Goal: Task Accomplishment & Management: Manage account settings

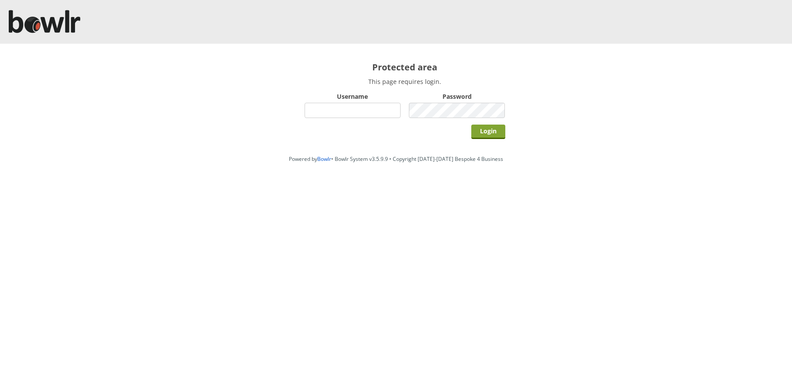
type input "hornseaindoorbowlsclub"
click at [493, 135] on input "Login" at bounding box center [489, 131] width 34 height 14
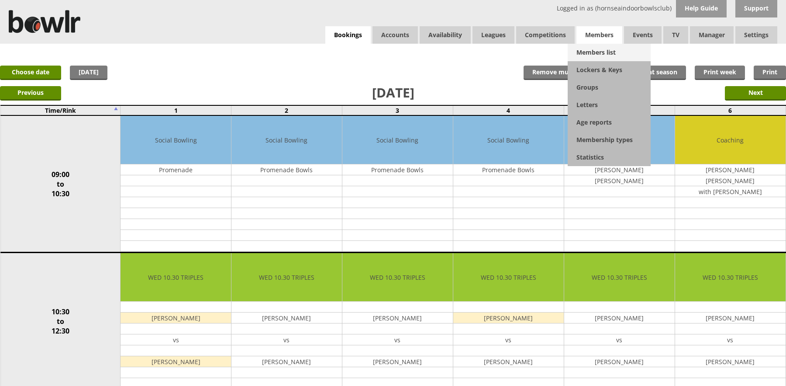
click at [598, 48] on link "Members list" at bounding box center [609, 52] width 83 height 17
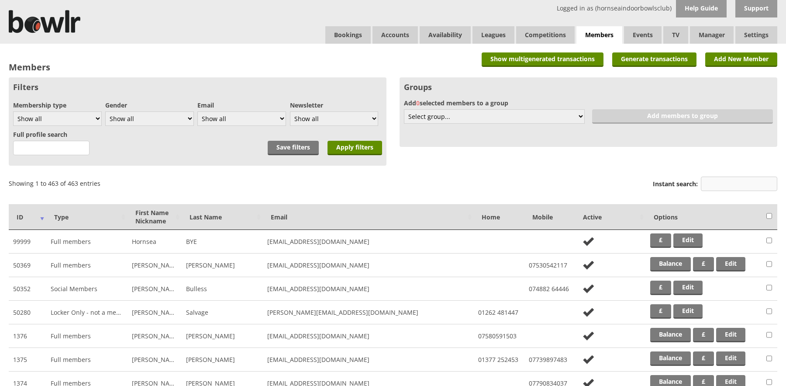
click at [716, 183] on input "Instant search:" at bounding box center [739, 183] width 76 height 14
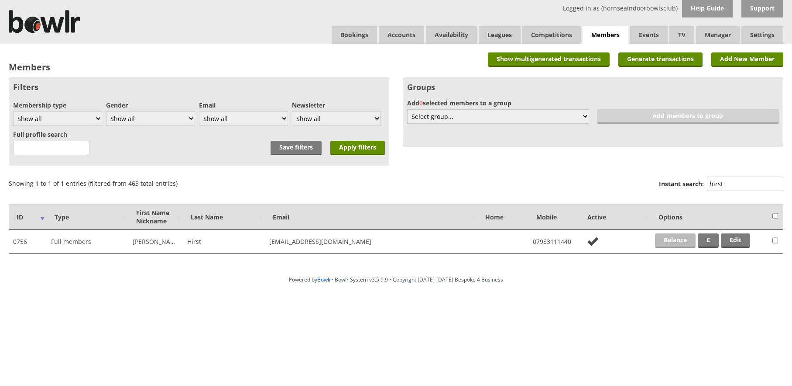
type input "hirst"
click at [665, 237] on link "Balance" at bounding box center [675, 240] width 41 height 14
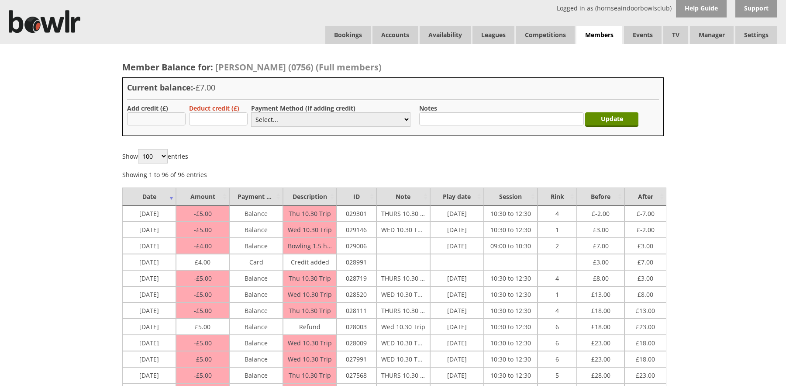
click at [156, 119] on input "text" at bounding box center [156, 118] width 59 height 13
type input "30"
click at [274, 120] on select "Select... Cash Card Cheque Bank Transfer Other Member Card Gift Voucher Balance" at bounding box center [330, 119] width 159 height 14
drag, startPoint x: 278, startPoint y: 119, endPoint x: 276, endPoint y: 126, distance: 7.9
click at [278, 119] on select "Select... Cash Card Cheque Bank Transfer Other Member Card Gift Voucher Balance" at bounding box center [330, 119] width 159 height 14
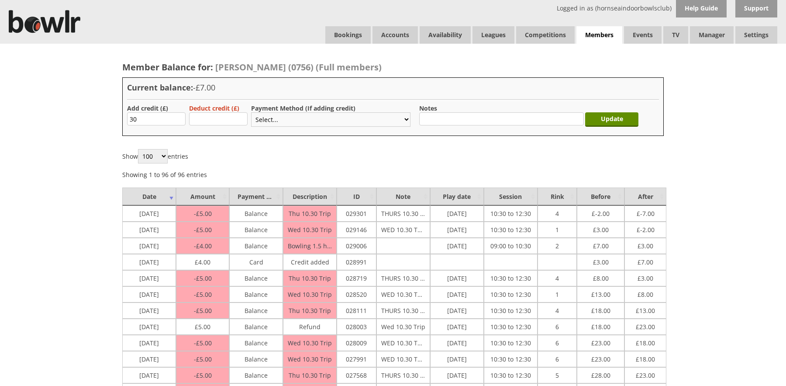
select select "2"
click at [251, 112] on select "Select... Cash Card Cheque Bank Transfer Other Member Card Gift Voucher Balance" at bounding box center [330, 119] width 159 height 14
click at [615, 121] on input "Update" at bounding box center [611, 119] width 53 height 14
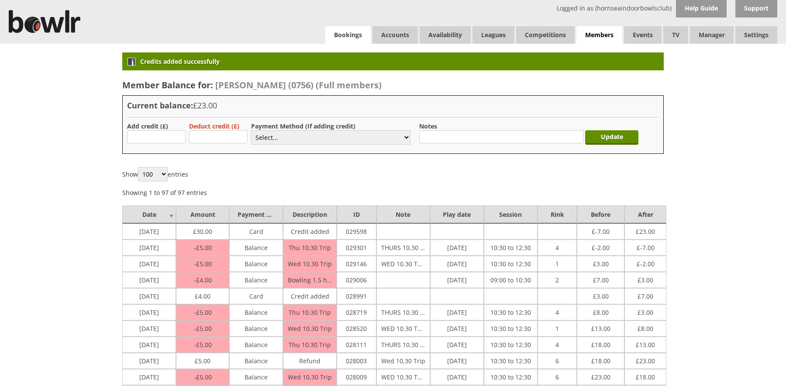
click at [355, 34] on link "Bookings" at bounding box center [347, 34] width 45 height 17
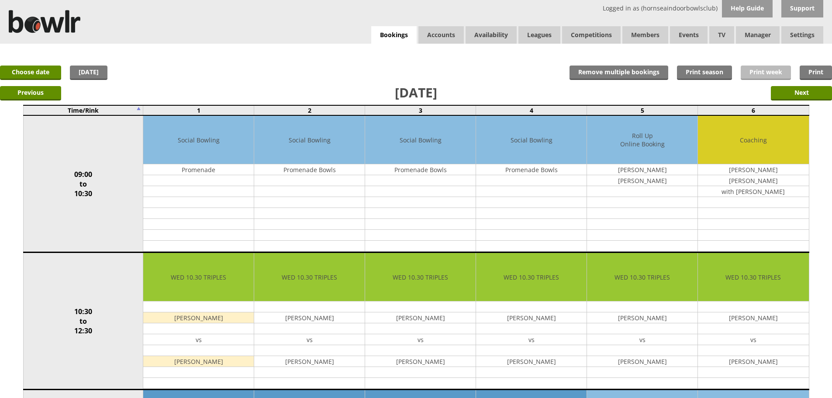
click at [772, 71] on link "Print week" at bounding box center [765, 72] width 50 height 14
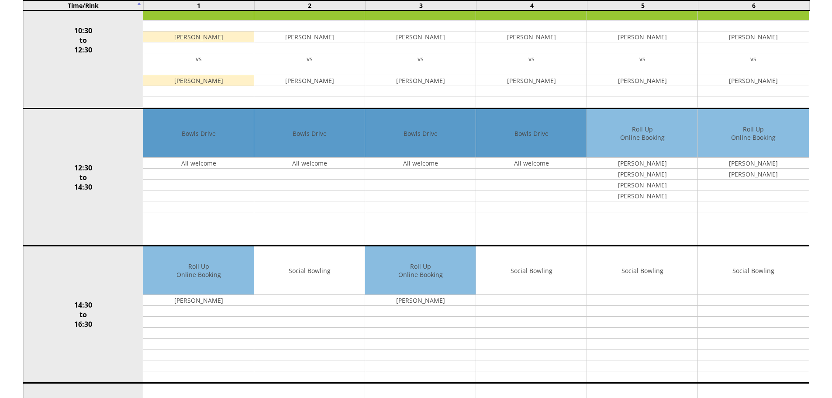
scroll to position [338, 0]
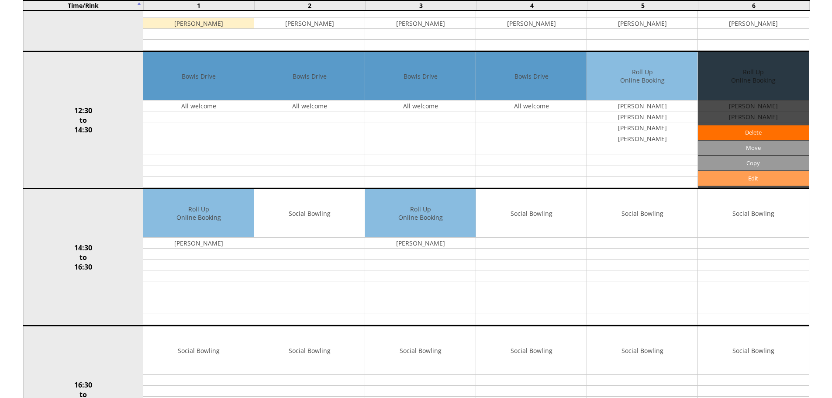
click at [735, 183] on link "Edit" at bounding box center [753, 178] width 110 height 14
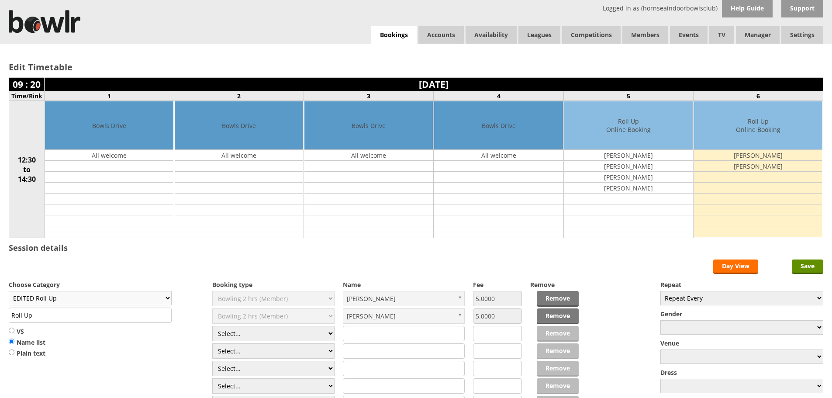
click at [165, 297] on select "EDITED Roll Up" at bounding box center [90, 298] width 163 height 14
click at [165, 317] on input "Roll Up" at bounding box center [90, 314] width 163 height 15
click at [163, 297] on select "EDITED Roll Up" at bounding box center [90, 298] width 163 height 14
drag, startPoint x: 109, startPoint y: 347, endPoint x: 106, endPoint y: 321, distance: 25.9
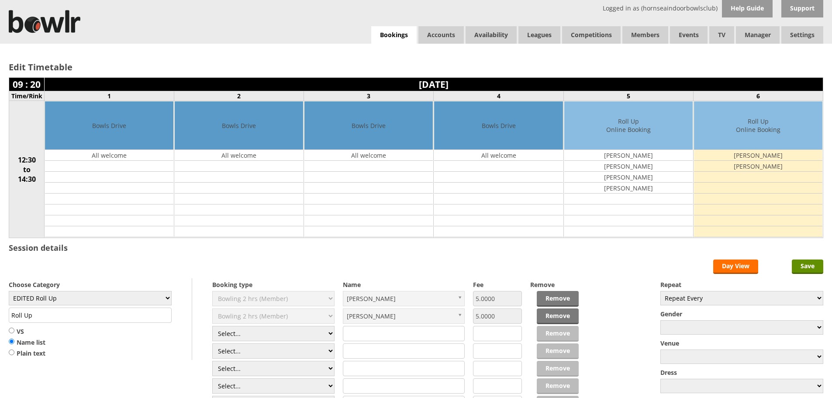
click at [110, 342] on div "Choose Category EDITED Roll Up Roll Up VS Name list Plain text" at bounding box center [100, 319] width 183 height 82
drag, startPoint x: 90, startPoint y: 318, endPoint x: 0, endPoint y: 310, distance: 89.9
click at [0, 310] on div "Edit Timetable 09 : 20 Wednesday 8th October 2025 Time/Rink 1 2 3 4 5 6 12:30 t…" at bounding box center [416, 242] width 832 height 396
type input "Short Mat"
click at [807, 265] on input "Save" at bounding box center [807, 266] width 31 height 14
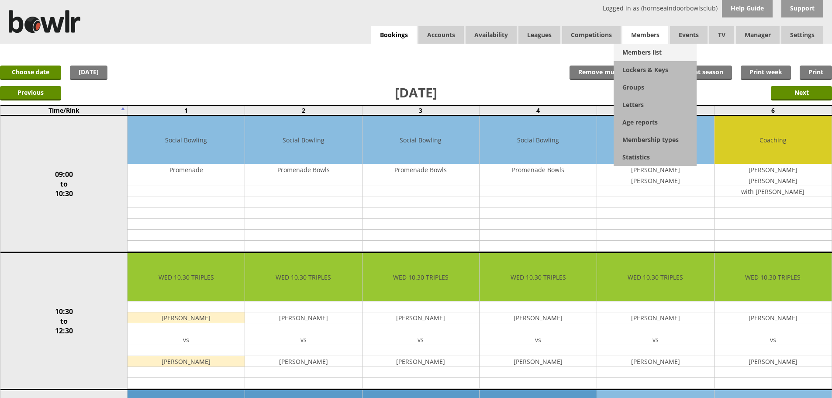
click at [651, 52] on link "Members list" at bounding box center [654, 52] width 83 height 17
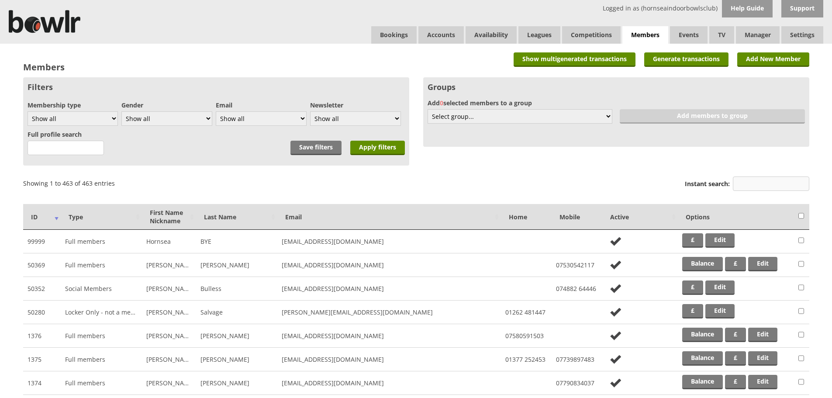
click at [760, 186] on input "Instant search:" at bounding box center [771, 183] width 76 height 14
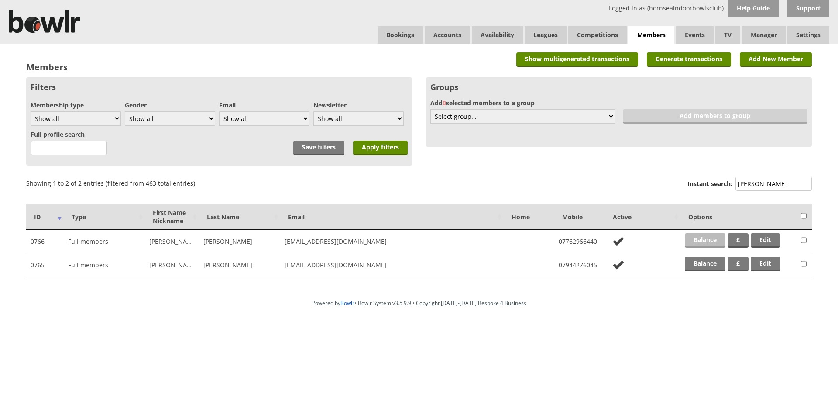
type input "bowers"
click at [698, 238] on link "Balance" at bounding box center [705, 240] width 41 height 14
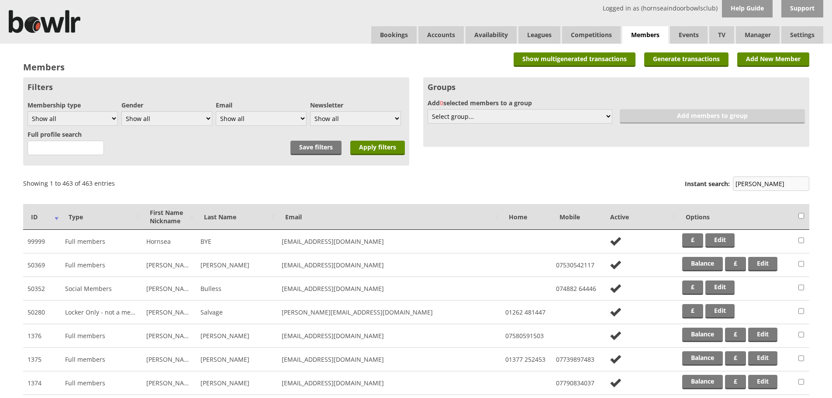
click at [776, 185] on input "[PERSON_NAME]" at bounding box center [771, 183] width 76 height 14
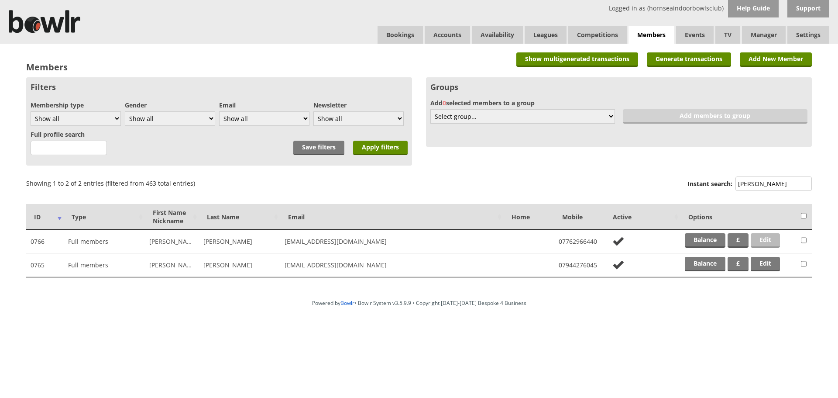
click at [768, 238] on link "Edit" at bounding box center [765, 240] width 29 height 14
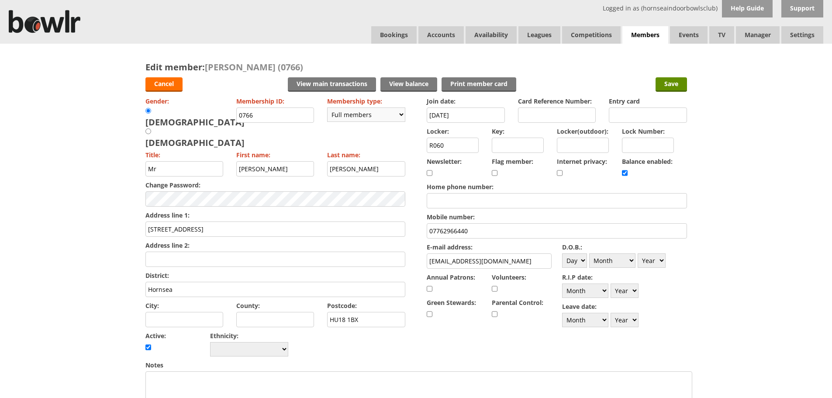
click at [400, 113] on select "Please choose Full members Rollabowl Juniors Social Members Student Pending Lef…" at bounding box center [366, 114] width 78 height 14
select select "23"
click at [327, 107] on select "Please choose Full members Rollabowl Juniors Social Members Student Pending Lef…" at bounding box center [366, 114] width 78 height 14
click at [624, 174] on input "checkbox" at bounding box center [625, 173] width 6 height 10
checkbox input "false"
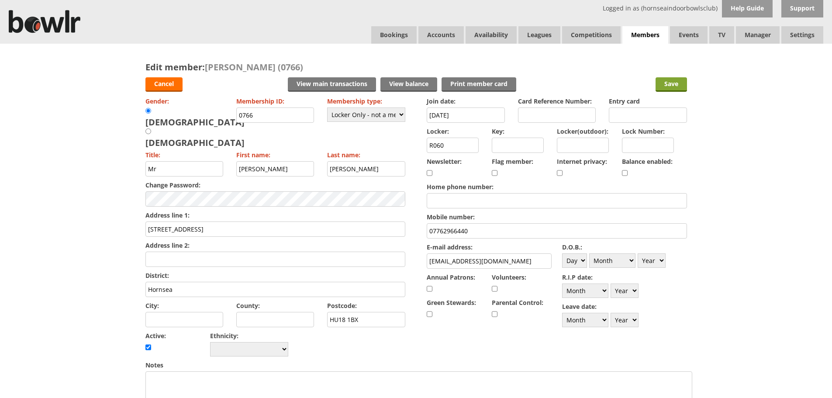
click at [674, 83] on input "Save" at bounding box center [670, 84] width 31 height 14
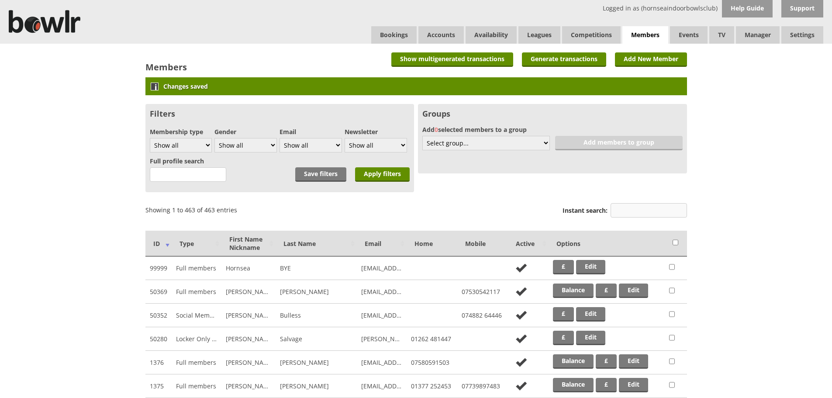
click at [649, 215] on input "Instant search:" at bounding box center [648, 210] width 76 height 14
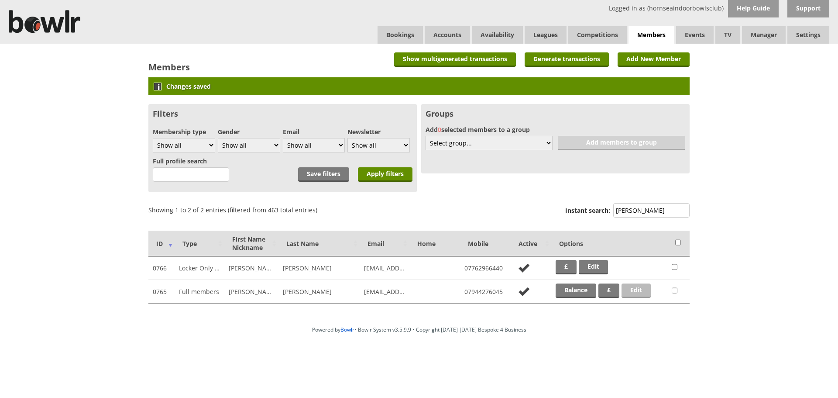
type input "bower"
click at [641, 292] on link "Edit" at bounding box center [636, 290] width 29 height 14
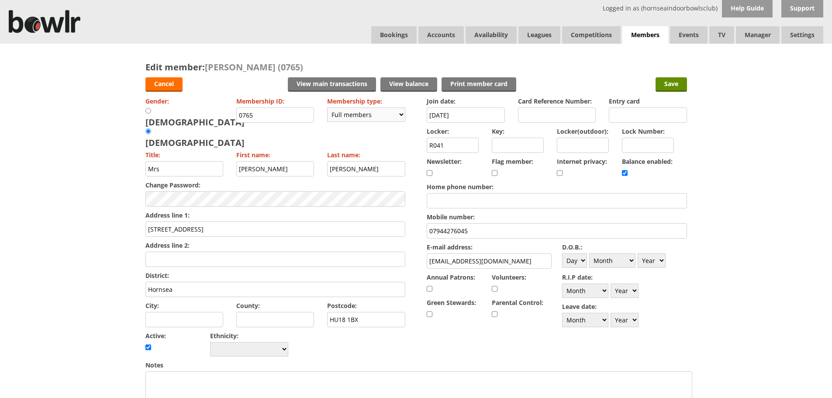
click at [400, 113] on select "Please choose Full members Rollabowl Juniors Social Members Student Pending Lef…" at bounding box center [366, 114] width 78 height 14
select select "23"
click at [327, 107] on select "Please choose Full members Rollabowl Juniors Social Members Student Pending Lef…" at bounding box center [366, 114] width 78 height 14
click at [605, 320] on select "Month January February March April May June July August September October Novem…" at bounding box center [585, 320] width 46 height 14
select select "9"
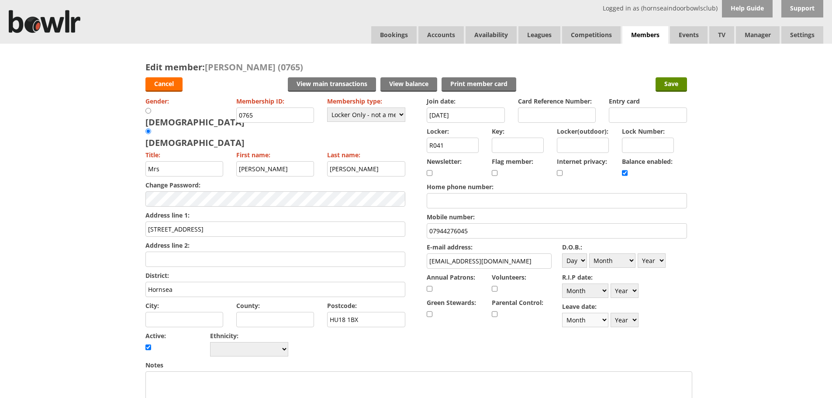
click at [562, 313] on select "Month January February March April May June July August September October Novem…" at bounding box center [585, 320] width 46 height 14
click at [636, 319] on select "Year [DATE] 1901 1902 1903 1904 1905 1906 1907 1908 1909 1910 1911 1912 1913 19…" at bounding box center [624, 320] width 28 height 14
select select "2025"
click at [610, 313] on select "Year [DATE] 1901 1902 1903 1904 1905 1906 1907 1908 1909 1910 1911 1912 1913 19…" at bounding box center [624, 320] width 28 height 14
click at [604, 320] on select "Month January February March April May June July August September October Novem…" at bounding box center [585, 320] width 46 height 14
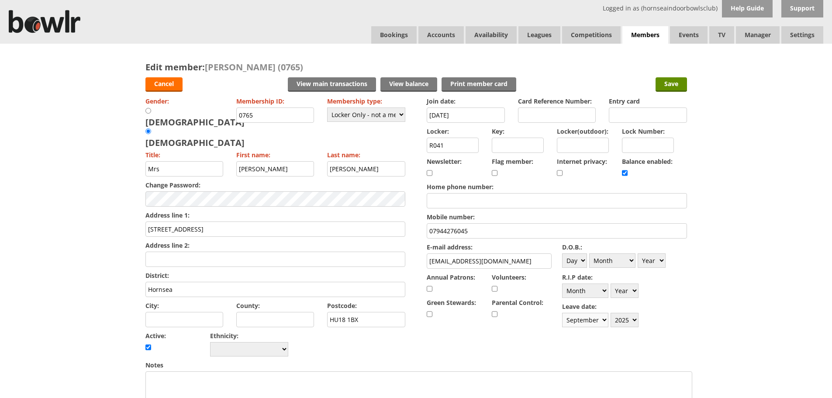
select select "8"
click at [562, 313] on select "Month January February March April May June July August September October Novem…" at bounding box center [585, 320] width 46 height 14
click at [669, 85] on input "Save" at bounding box center [670, 84] width 31 height 14
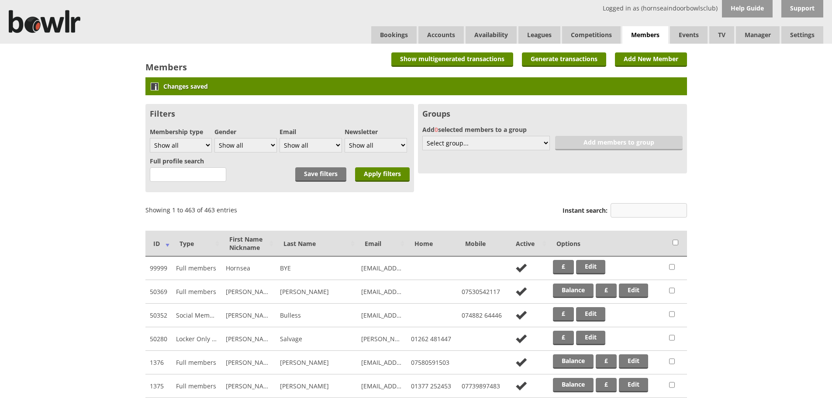
click at [626, 211] on input "Instant search:" at bounding box center [648, 210] width 76 height 14
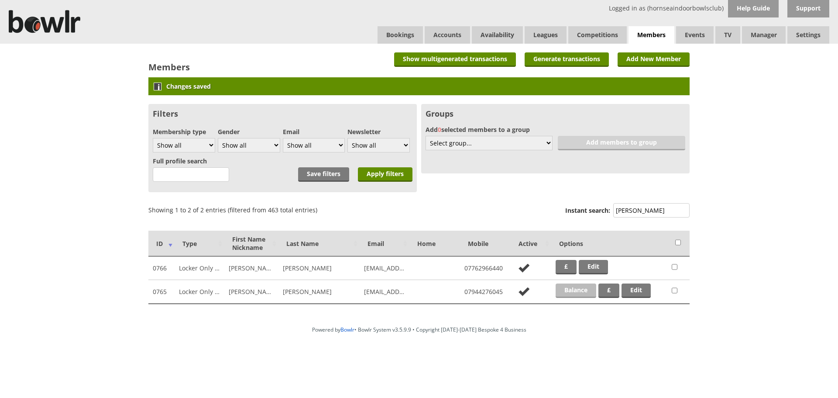
type input "bowers"
click at [583, 289] on link "Balance" at bounding box center [576, 290] width 41 height 14
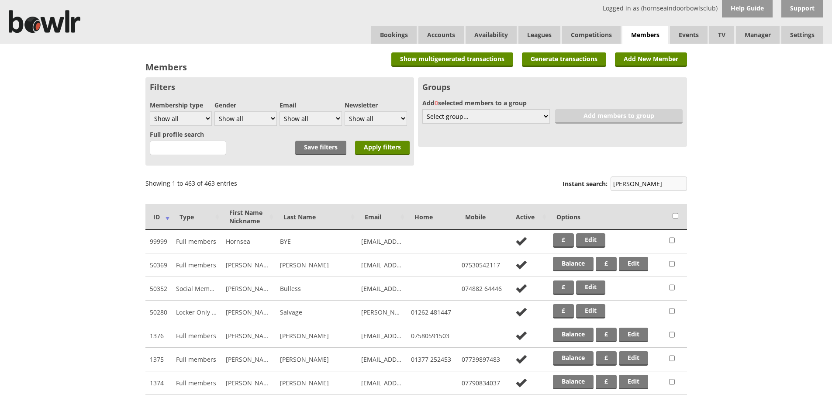
click at [646, 184] on input "[PERSON_NAME]" at bounding box center [648, 183] width 76 height 14
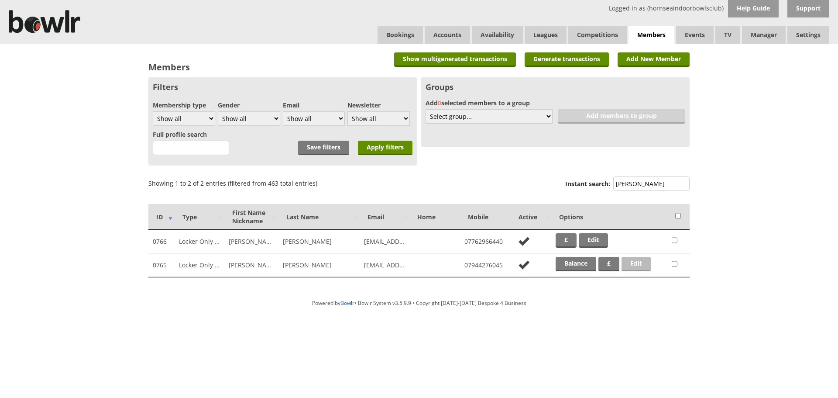
click at [644, 262] on link "Edit" at bounding box center [636, 264] width 29 height 14
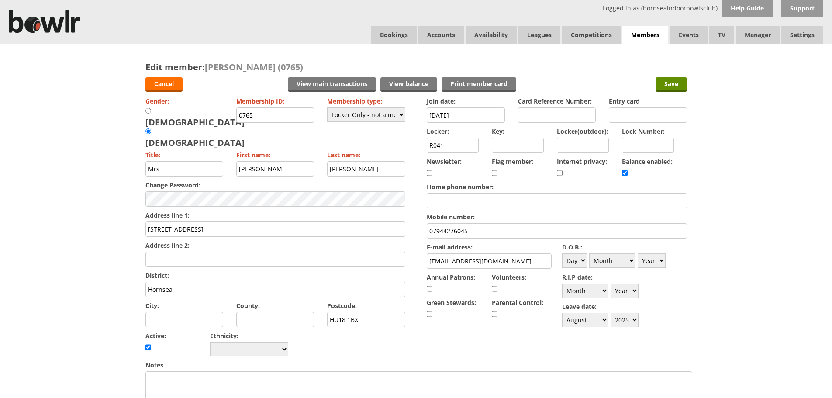
click at [627, 176] on input "checkbox" at bounding box center [625, 173] width 6 height 10
checkbox input "false"
click at [672, 84] on input "Save" at bounding box center [670, 84] width 31 height 14
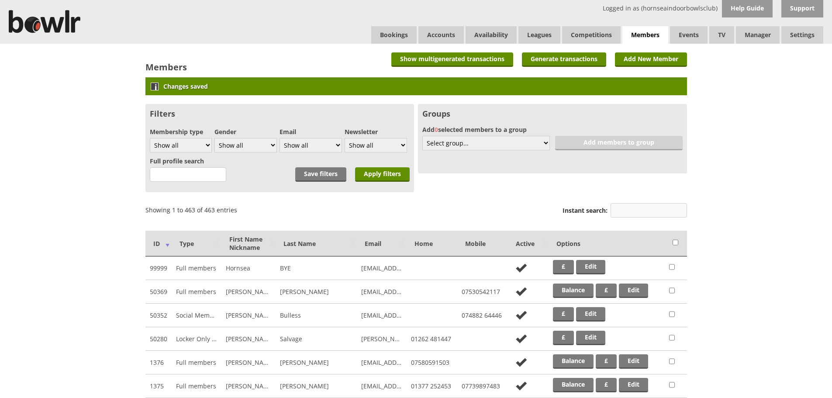
click at [623, 210] on input "Instant search:" at bounding box center [648, 210] width 76 height 14
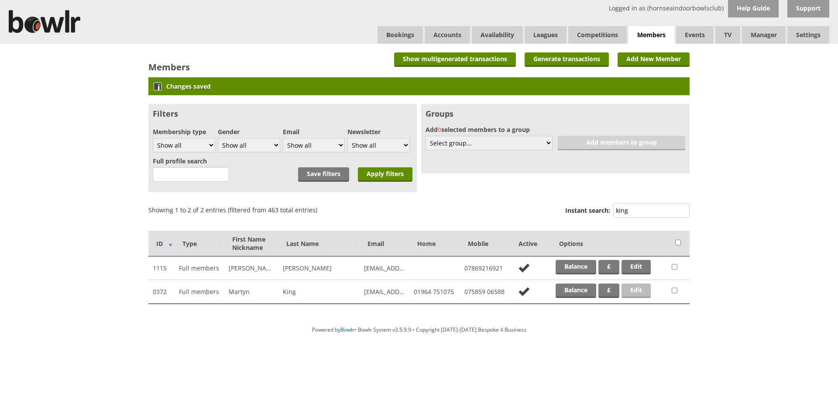
type input "king"
click at [634, 288] on link "Edit" at bounding box center [636, 290] width 29 height 14
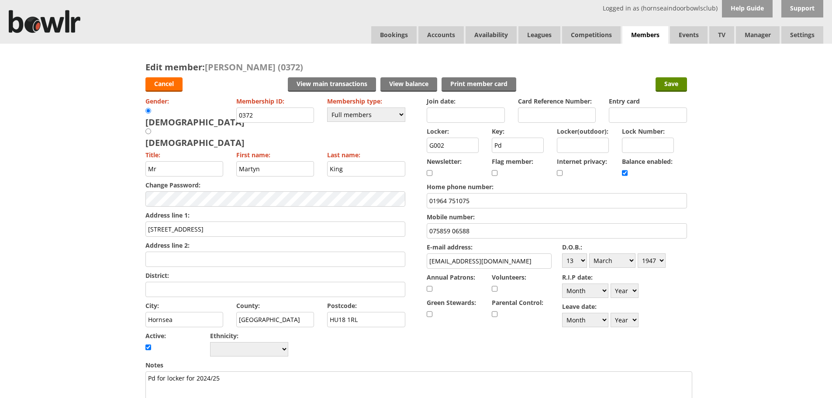
drag, startPoint x: 511, startPoint y: 145, endPoint x: 492, endPoint y: 145, distance: 18.8
click at [492, 145] on input "Pd" at bounding box center [518, 145] width 52 height 15
click at [780, 174] on div "Edit member: Martyn King (0372) Cancel View main transactions View balance Prin…" at bounding box center [416, 382] width 832 height 676
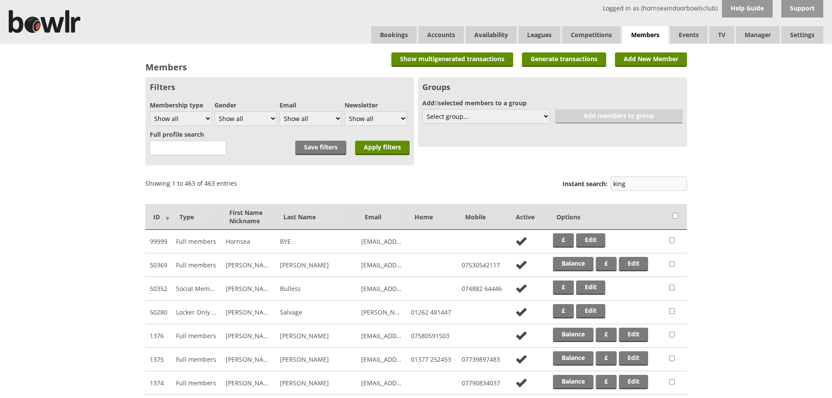
click at [644, 180] on input "king" at bounding box center [648, 183] width 76 height 14
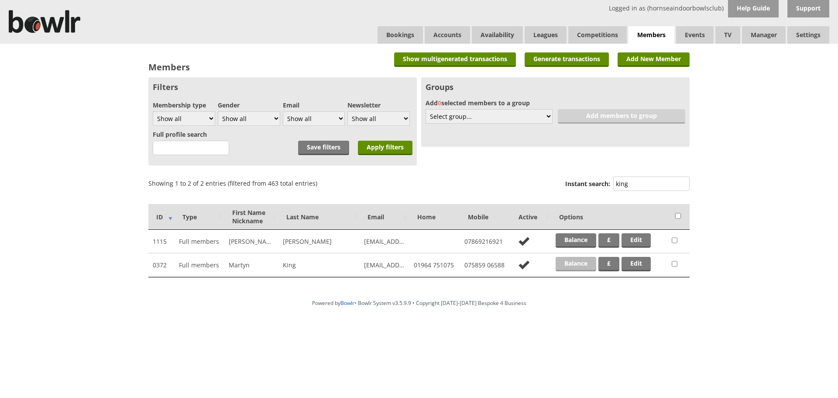
click at [567, 264] on link "Balance" at bounding box center [576, 264] width 41 height 14
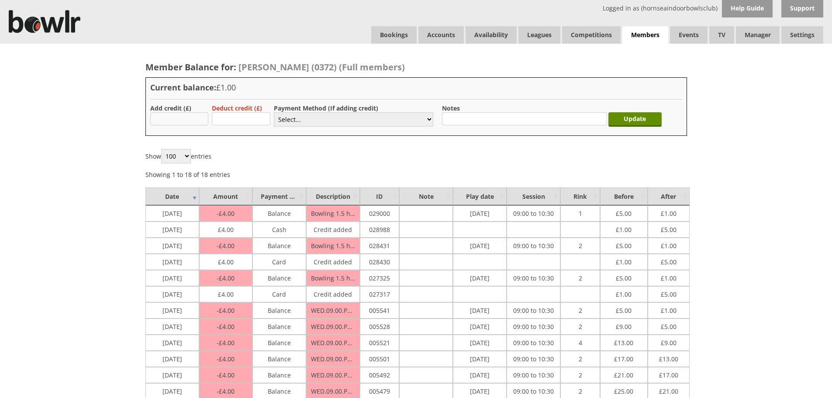
click at [180, 118] on input "text" at bounding box center [179, 118] width 59 height 13
type input "4.00"
click at [308, 118] on select "Select... Cash Card Cheque Bank Transfer Other Member Card Gift Voucher Balance" at bounding box center [353, 119] width 159 height 14
select select "1"
click at [274, 112] on select "Select... Cash Card Cheque Bank Transfer Other Member Card Gift Voucher Balance" at bounding box center [353, 119] width 159 height 14
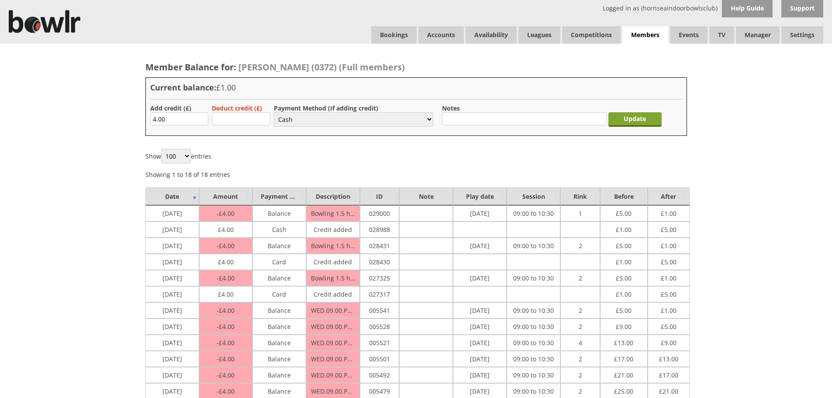
click at [656, 117] on input "Update" at bounding box center [634, 119] width 53 height 14
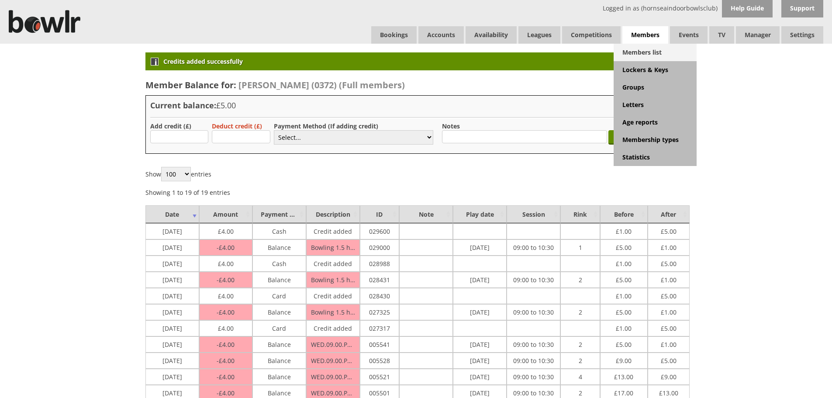
click at [644, 57] on link "Members list" at bounding box center [654, 52] width 83 height 17
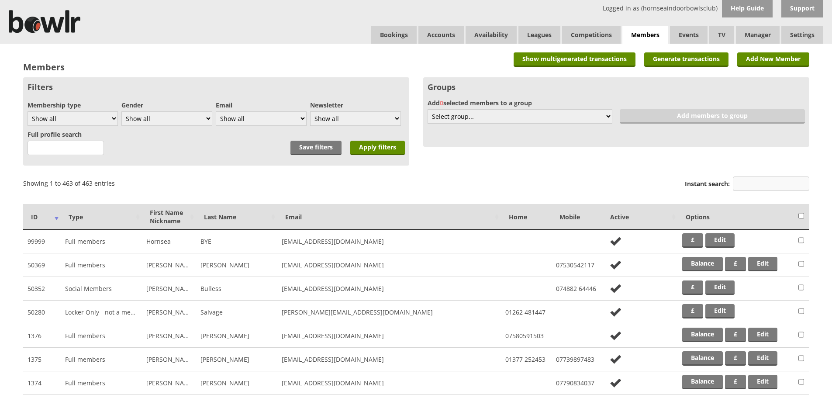
click at [760, 180] on input "Instant search:" at bounding box center [771, 183] width 76 height 14
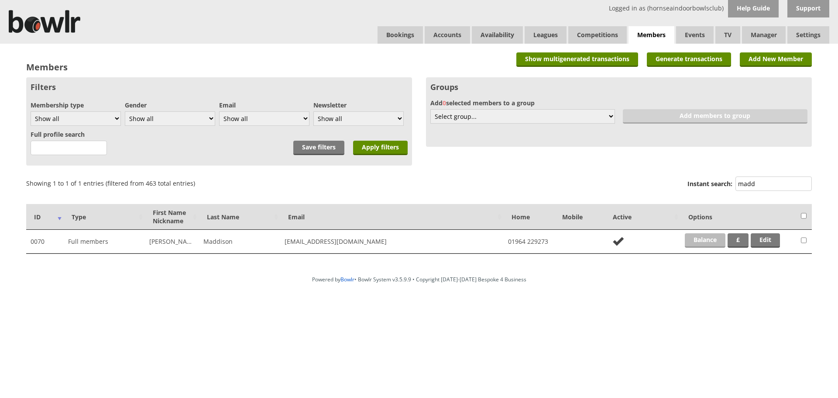
type input "madd"
click at [694, 239] on link "Balance" at bounding box center [705, 240] width 41 height 14
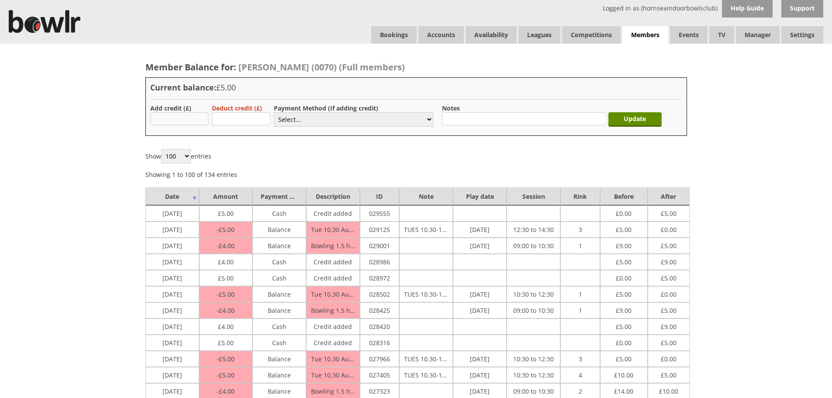
click at [166, 120] on input "text" at bounding box center [179, 118] width 59 height 13
type input "5.00"
click at [296, 117] on select "Select... Cash Card Cheque Bank Transfer Other Member Card Gift Voucher Balance" at bounding box center [353, 119] width 159 height 14
select select "1"
click at [274, 112] on select "Select... Cash Card Cheque Bank Transfer Other Member Card Gift Voucher Balance" at bounding box center [353, 119] width 159 height 14
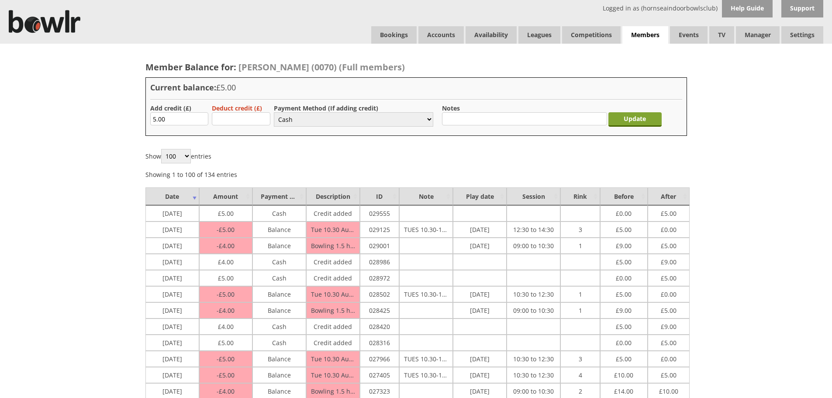
click at [642, 119] on input "Update" at bounding box center [634, 119] width 53 height 14
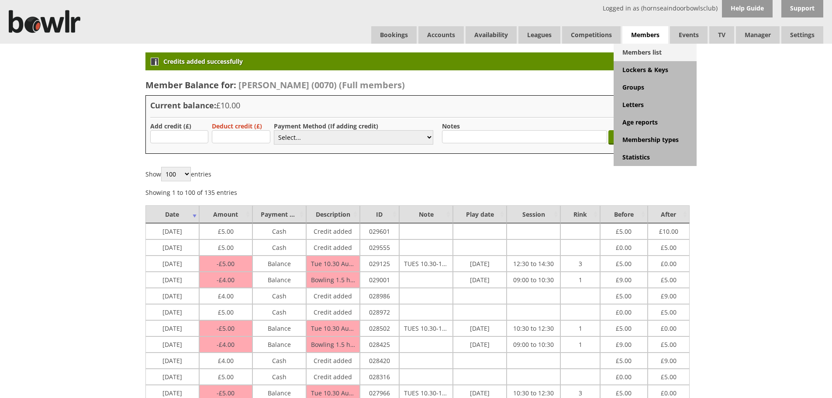
click at [643, 48] on link "Members list" at bounding box center [654, 52] width 83 height 17
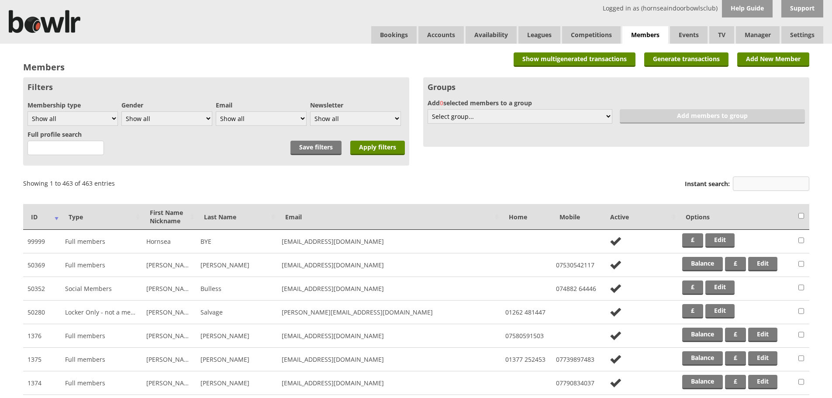
click at [745, 182] on input "Instant search:" at bounding box center [771, 183] width 76 height 14
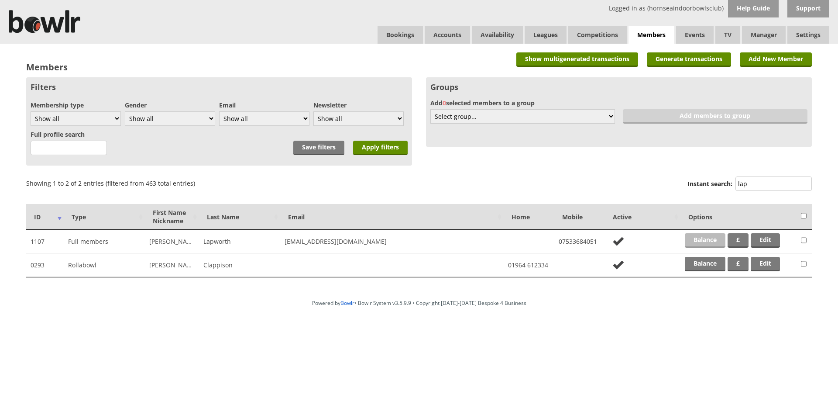
type input "lap"
click at [700, 241] on link "Balance" at bounding box center [705, 240] width 41 height 14
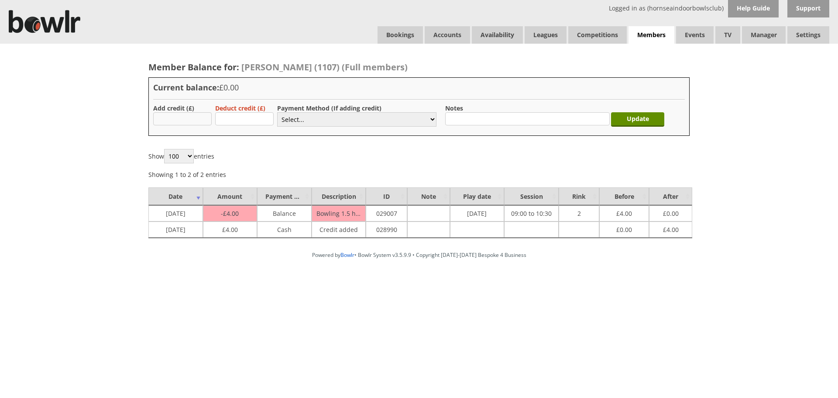
click at [189, 117] on input "text" at bounding box center [182, 118] width 59 height 13
type input "4.00"
click at [386, 120] on select "Select... Cash Card Cheque Bank Transfer Other Member Card Gift Voucher Balance" at bounding box center [356, 119] width 159 height 14
select select "1"
click at [277, 112] on select "Select... Cash Card Cheque Bank Transfer Other Member Card Gift Voucher Balance" at bounding box center [356, 119] width 159 height 14
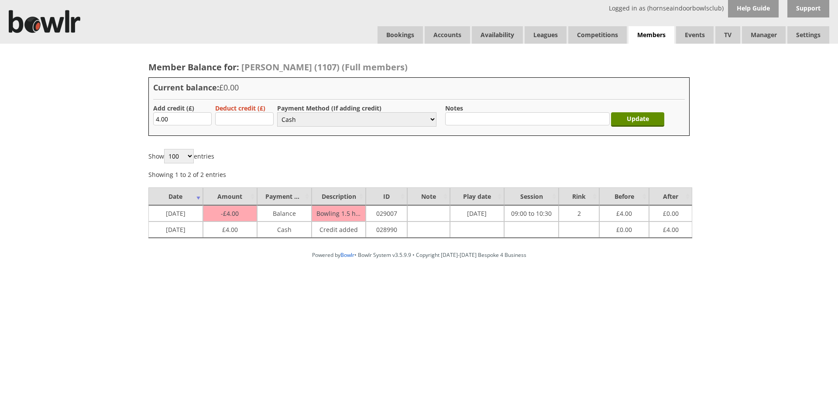
drag, startPoint x: 651, startPoint y: 124, endPoint x: 606, endPoint y: 92, distance: 55.0
click at [647, 119] on input "Update" at bounding box center [637, 119] width 53 height 14
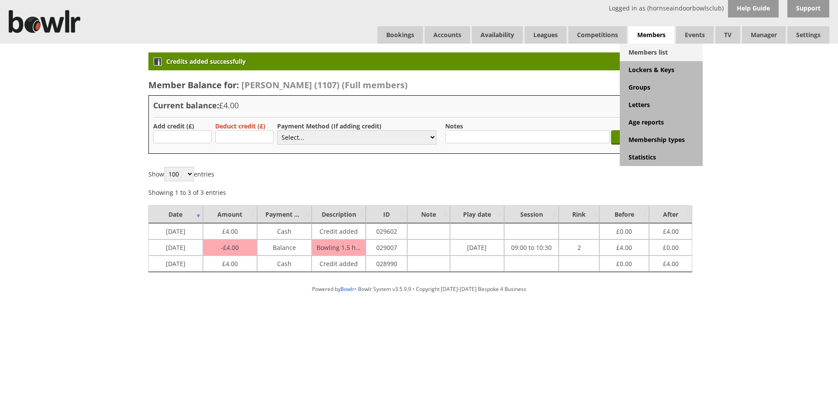
click at [662, 53] on link "Members list" at bounding box center [661, 52] width 83 height 17
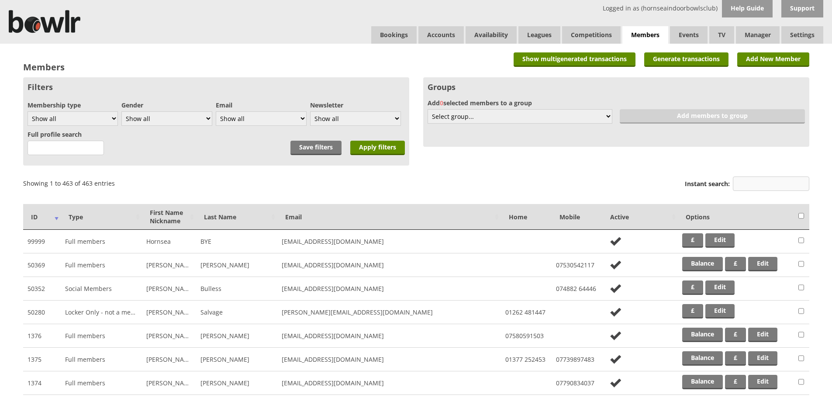
click at [754, 188] on input "Instant search:" at bounding box center [771, 183] width 76 height 14
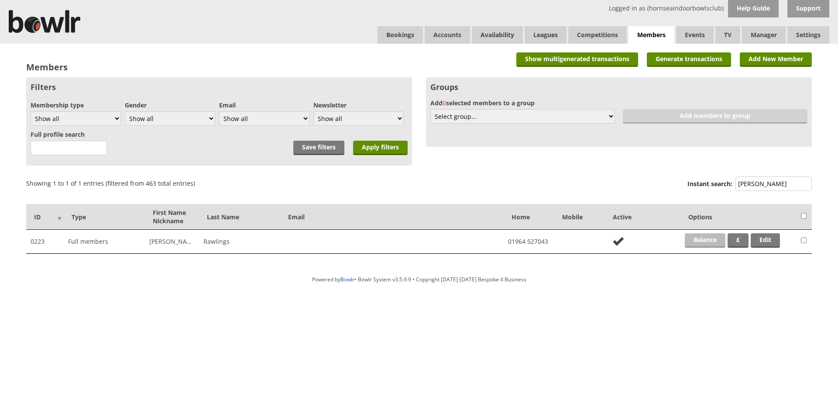
type input "rawl"
click at [714, 241] on link "Balance" at bounding box center [705, 240] width 41 height 14
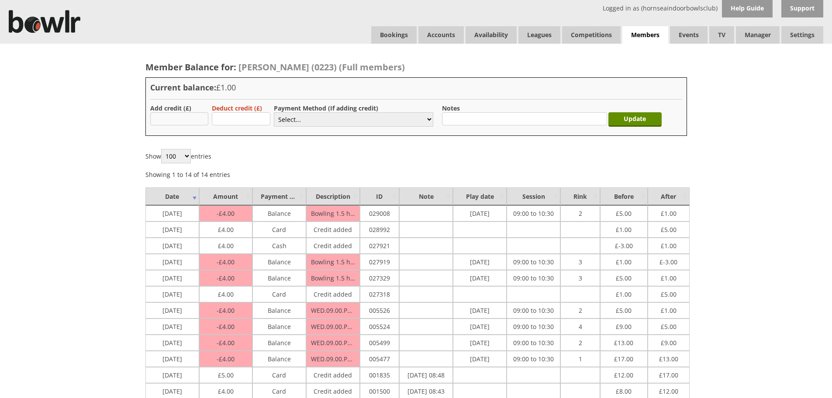
click at [192, 122] on input "text" at bounding box center [179, 118] width 59 height 13
type input "4.00"
click at [341, 120] on select "Select... Cash Card Cheque Bank Transfer Other Member Card Gift Voucher Balance" at bounding box center [353, 119] width 159 height 14
select select "2"
click at [274, 112] on select "Select... Cash Card Cheque Bank Transfer Other Member Card Gift Voucher Balance" at bounding box center [353, 119] width 159 height 14
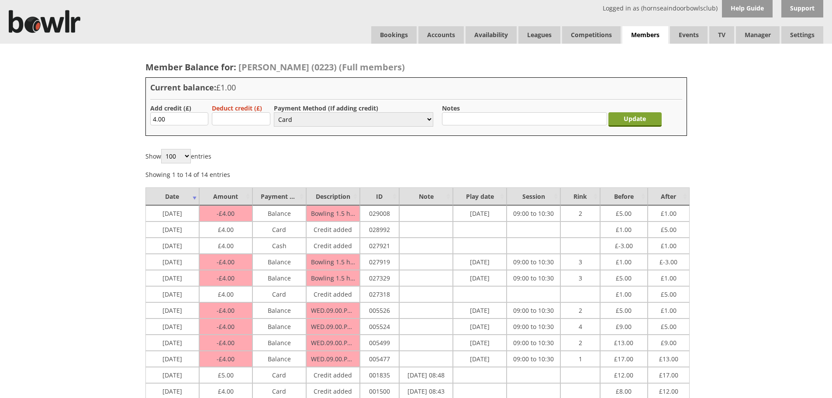
click at [650, 120] on input "Update" at bounding box center [634, 119] width 53 height 14
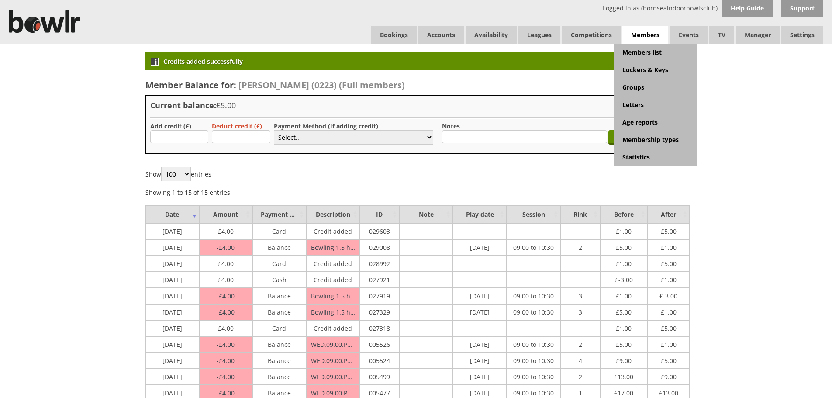
click at [654, 38] on span "Members" at bounding box center [645, 35] width 46 height 18
click at [654, 47] on link "Members list" at bounding box center [654, 52] width 83 height 17
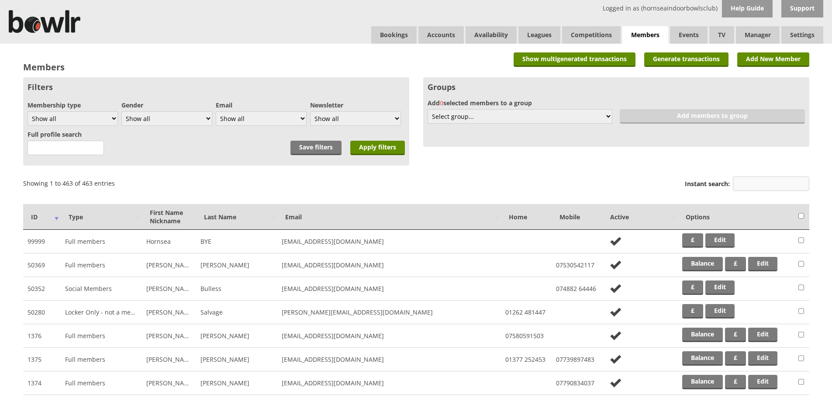
click at [789, 185] on input "Instant search:" at bounding box center [771, 183] width 76 height 14
type input "v"
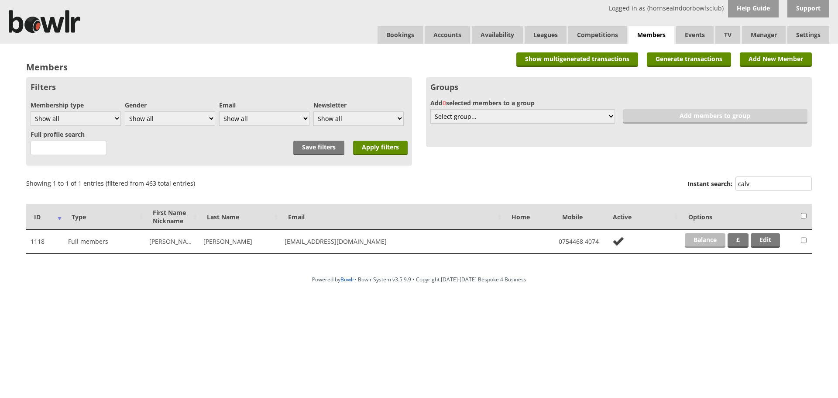
type input "calv"
click at [709, 241] on link "Balance" at bounding box center [705, 240] width 41 height 14
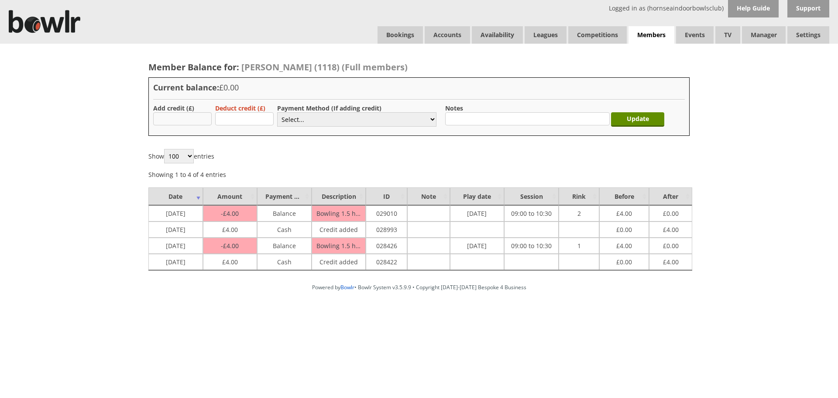
click at [185, 121] on input "text" at bounding box center [182, 118] width 59 height 13
type input "4.00"
click at [294, 117] on select "Select... Cash Card Cheque Bank Transfer Other Member Card Gift Voucher Balance" at bounding box center [356, 119] width 159 height 14
select select "1"
click at [277, 112] on select "Select... Cash Card Cheque Bank Transfer Other Member Card Gift Voucher Balance" at bounding box center [356, 119] width 159 height 14
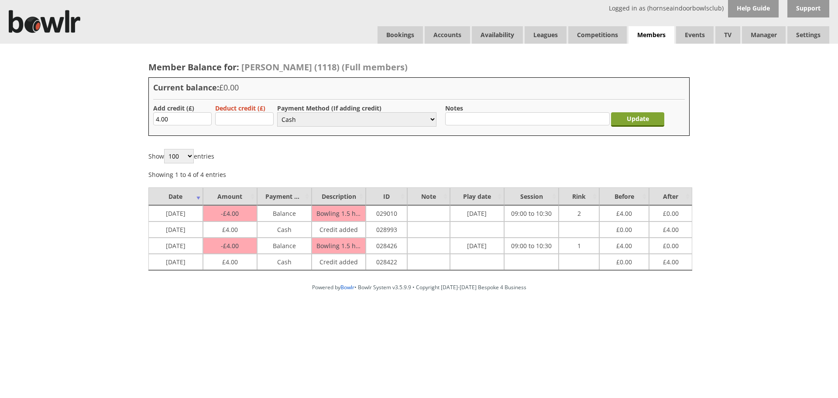
click at [644, 117] on input "Update" at bounding box center [637, 119] width 53 height 14
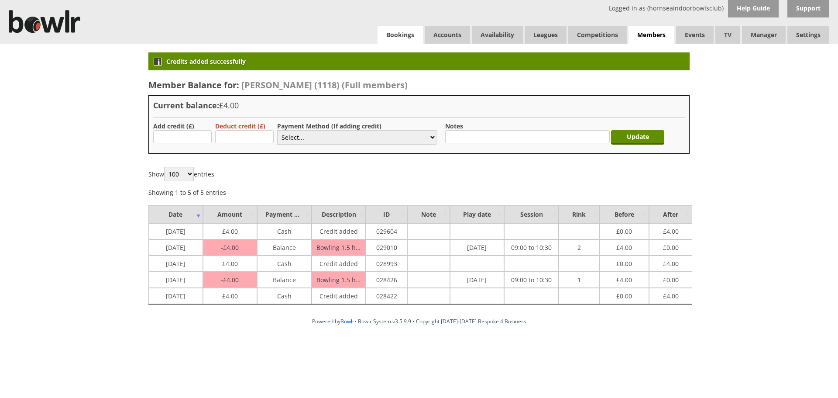
click at [398, 34] on link "Bookings" at bounding box center [400, 34] width 45 height 17
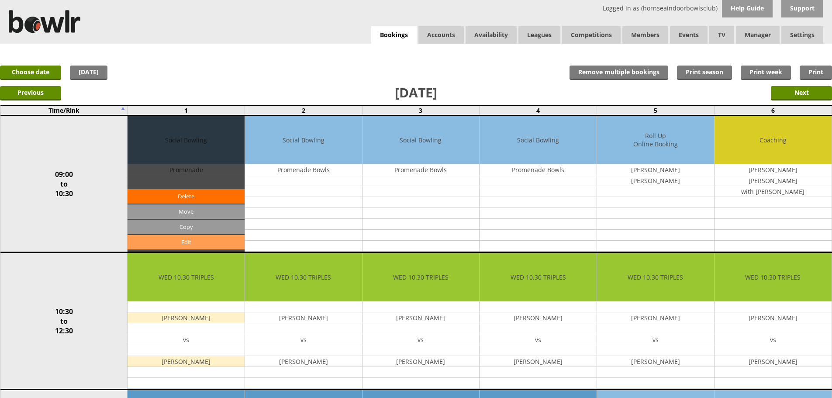
click at [197, 241] on link "Edit" at bounding box center [185, 242] width 117 height 14
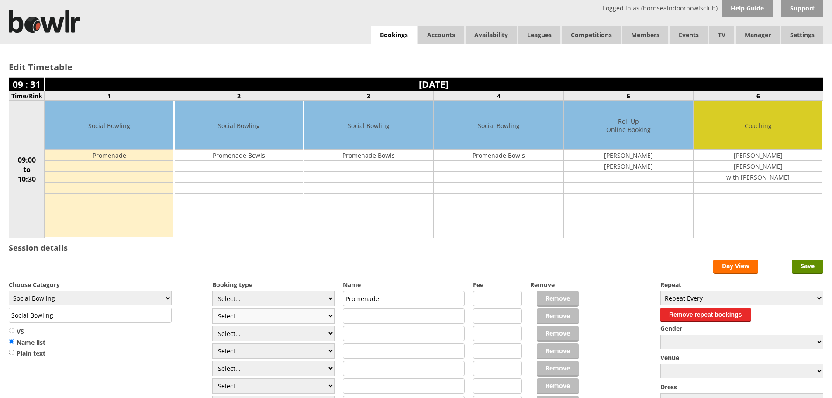
click at [330, 317] on select "Select... Club Competition (Member) Club Competition (Visitor) National (Member…" at bounding box center [273, 315] width 122 height 15
select select "1_48"
click at [212, 308] on select "Select... Club Competition (Member) Club Competition (Visitor) National (Member…" at bounding box center [273, 315] width 122 height 15
type input "4.0000"
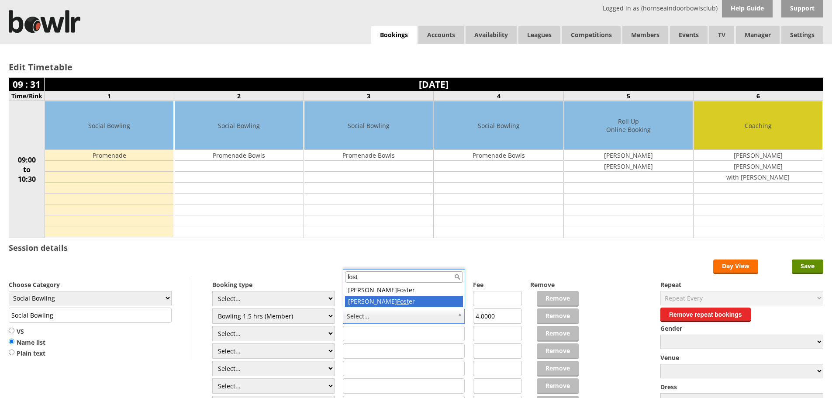
type input "fost"
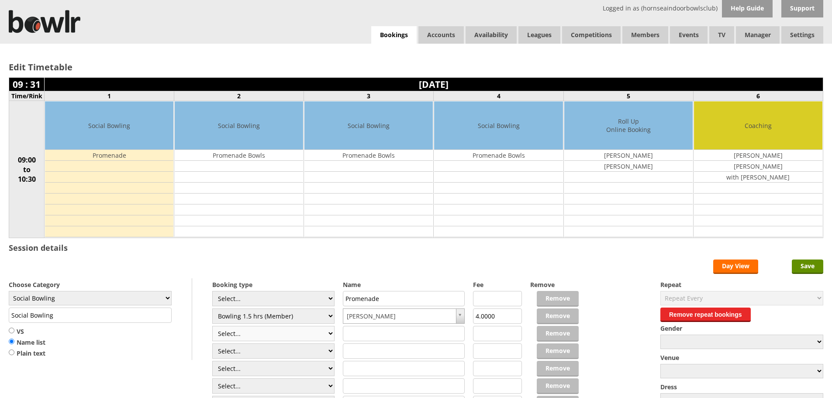
click at [331, 334] on select "Select... Club Competition (Member) Club Competition (Visitor) National (Member…" at bounding box center [273, 333] width 122 height 15
select select "1_48"
click at [212, 326] on select "Select... Club Competition (Member) Club Competition (Visitor) National (Member…" at bounding box center [273, 333] width 122 height 15
type input "4.0000"
select select "0_48"
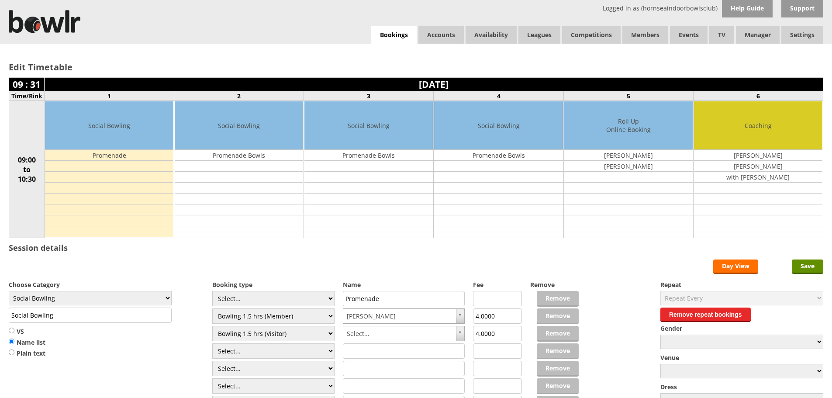
type input "6.0000"
click at [356, 332] on input "text" at bounding box center [404, 333] width 122 height 15
type input "[PERSON_NAME]"
click at [331, 348] on select "Select... Club Competition (Member) Club Competition (Visitor) National (Member…" at bounding box center [273, 350] width 122 height 15
select select "1_48"
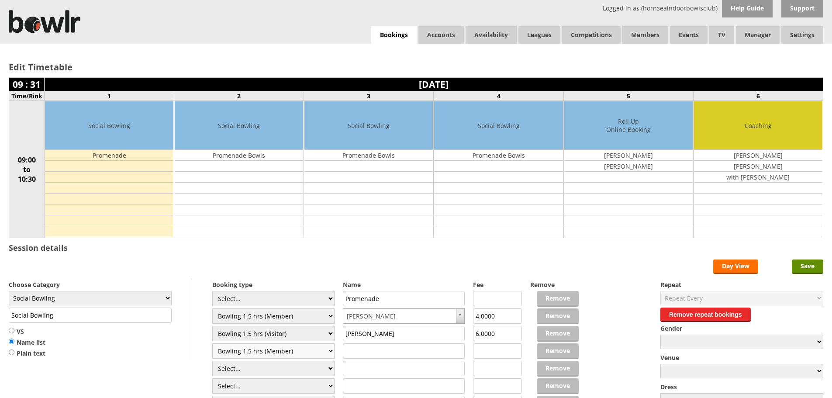
click at [212, 343] on select "Select... Club Competition (Member) Club Competition (Visitor) National (Member…" at bounding box center [273, 350] width 122 height 15
type input "4.0000"
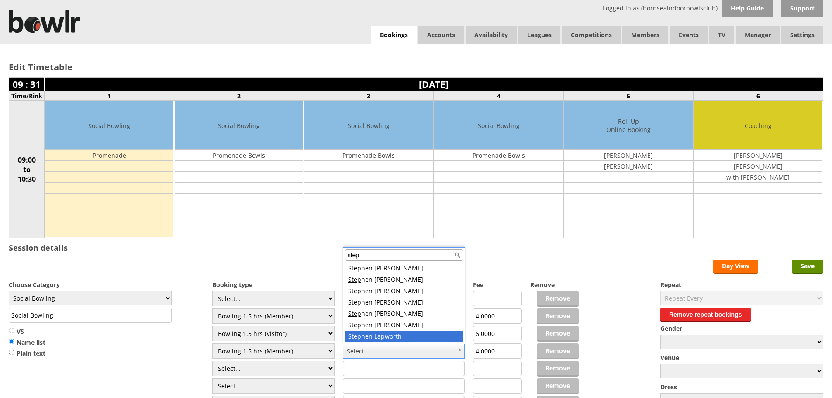
type input "step"
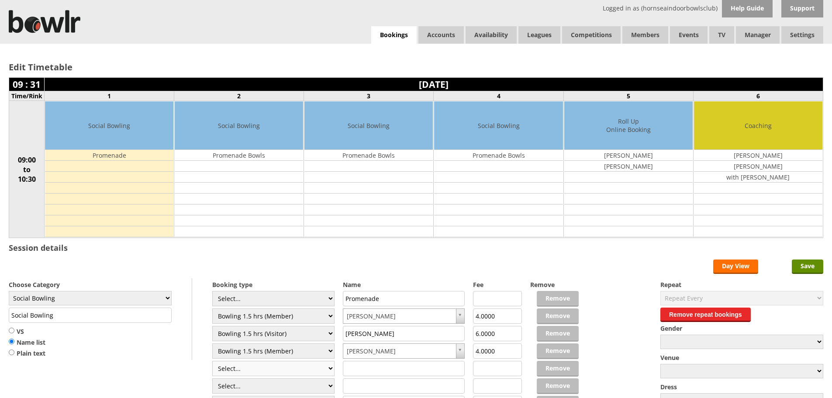
click at [326, 367] on select "Select... Club Competition (Member) Club Competition (Visitor) National (Member…" at bounding box center [273, 368] width 122 height 15
select select "1_48"
click at [212, 361] on select "Select... Club Competition (Member) Club Competition (Visitor) National (Member…" at bounding box center [273, 368] width 122 height 15
type input "4.0000"
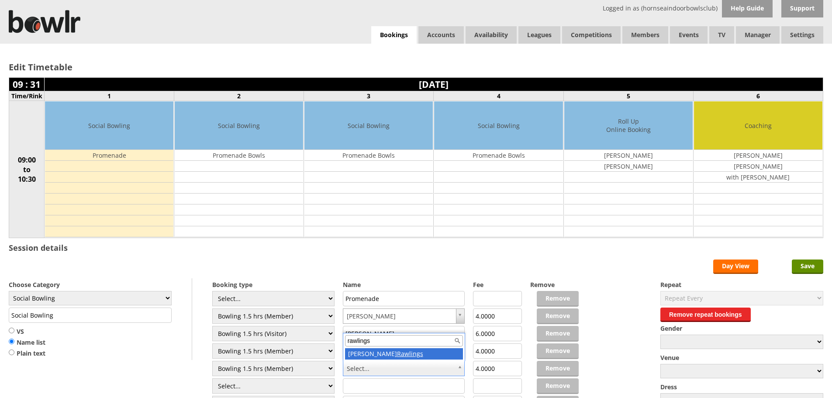
type input "rawlings"
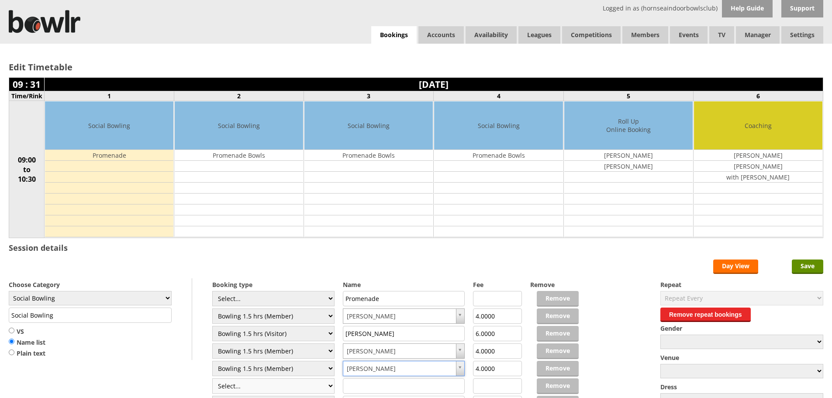
drag, startPoint x: 330, startPoint y: 389, endPoint x: 327, endPoint y: 384, distance: 4.9
click at [329, 388] on select "Select... Club Competition (Member) Club Competition (Visitor) National (Member…" at bounding box center [273, 385] width 122 height 15
select select "0_48"
click at [212, 378] on select "Select... Club Competition (Member) Club Competition (Visitor) National (Member…" at bounding box center [273, 385] width 122 height 15
type input "6.0000"
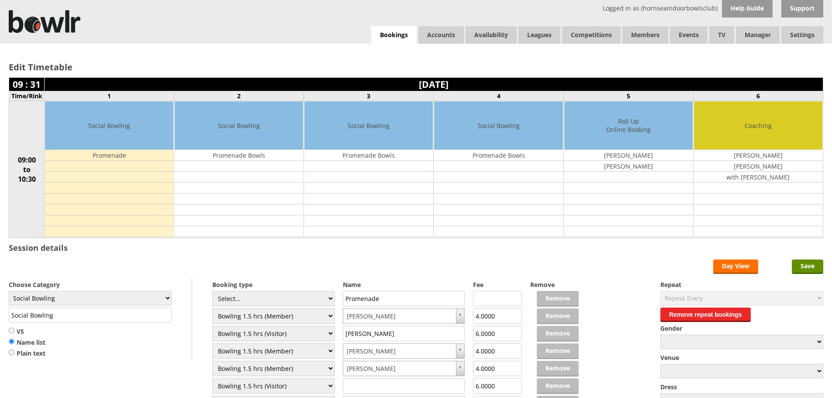
click at [360, 388] on input "text" at bounding box center [404, 385] width 122 height 15
type input "b"
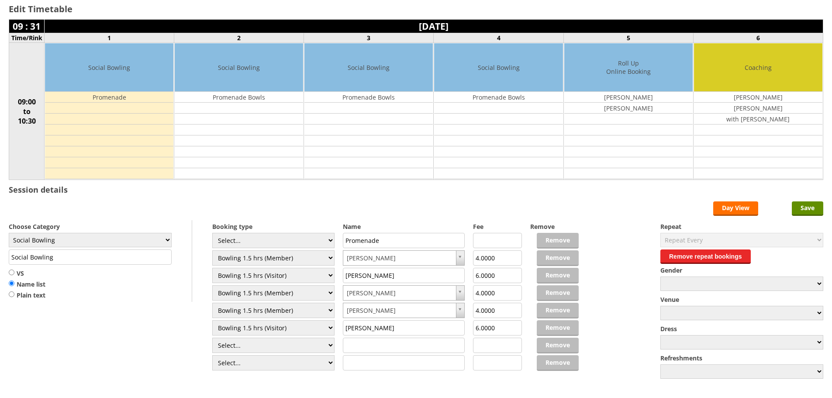
scroll to position [59, 0]
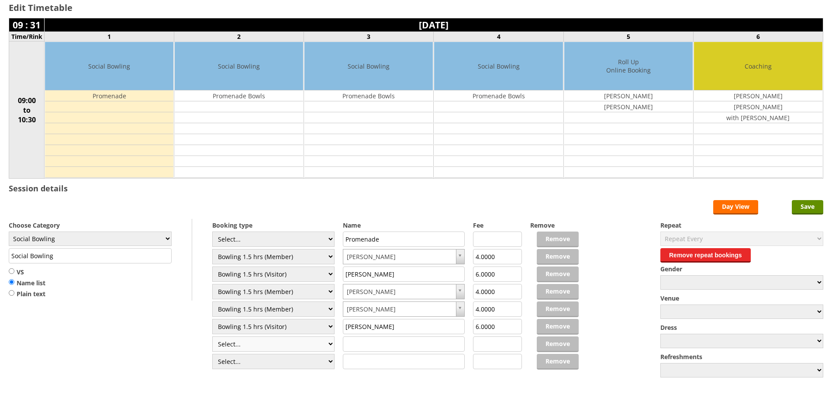
type input "Brian Bowers"
click at [330, 341] on select "Select... Club Competition (Member) Club Competition (Visitor) National (Member…" at bounding box center [273, 343] width 122 height 15
select select "0_48"
click at [212, 336] on select "Select... Club Competition (Member) Club Competition (Visitor) National (Member…" at bounding box center [273, 343] width 122 height 15
type input "6.0000"
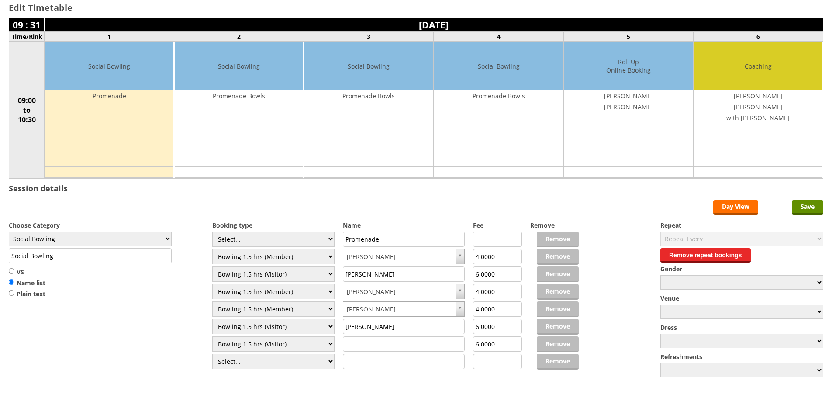
click at [367, 341] on input "text" at bounding box center [404, 343] width 122 height 15
type input "Ann Soulsby"
drag, startPoint x: 819, startPoint y: 205, endPoint x: 813, endPoint y: 207, distance: 6.8
click at [817, 207] on input "Save" at bounding box center [807, 207] width 31 height 14
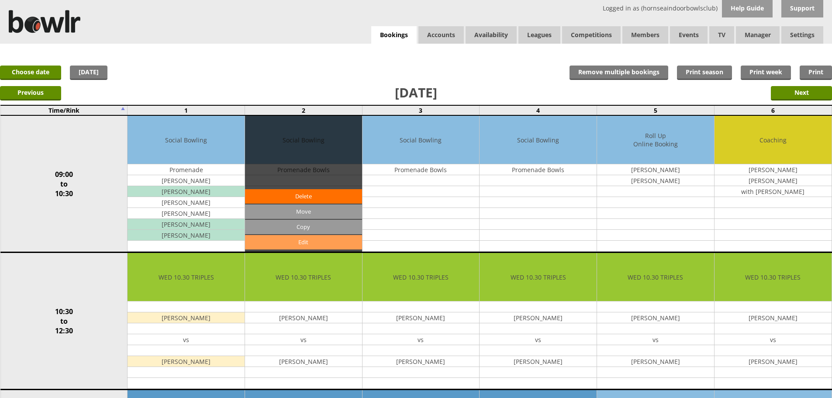
click at [303, 245] on link "Edit" at bounding box center [303, 242] width 117 height 14
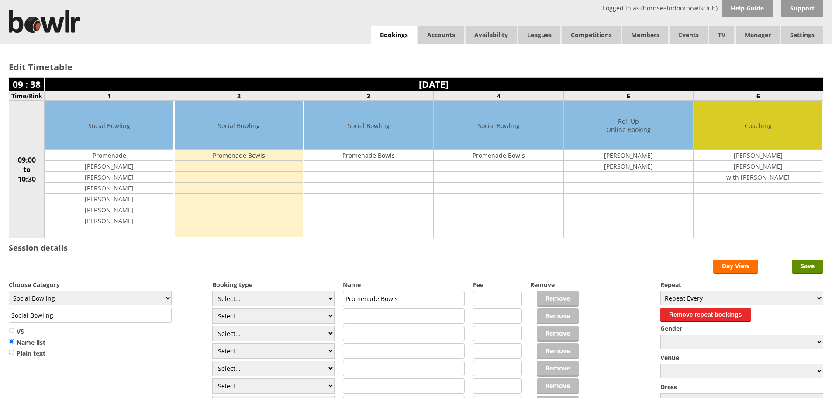
click at [365, 318] on input "text" at bounding box center [404, 315] width 122 height 15
type input "A"
click at [332, 313] on select "Select... Club Competition (Member) Club Competition (Visitor) National (Member…" at bounding box center [273, 315] width 122 height 15
select select "1_48"
click at [212, 308] on select "Select... Club Competition (Member) Club Competition (Visitor) National (Member…" at bounding box center [273, 315] width 122 height 15
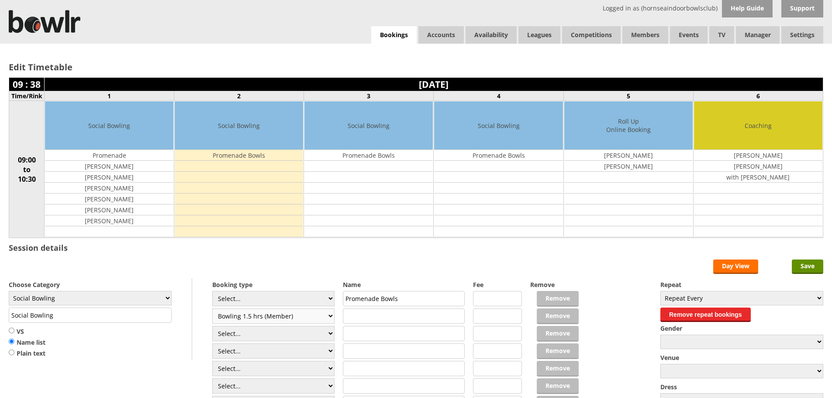
type input "4.0000"
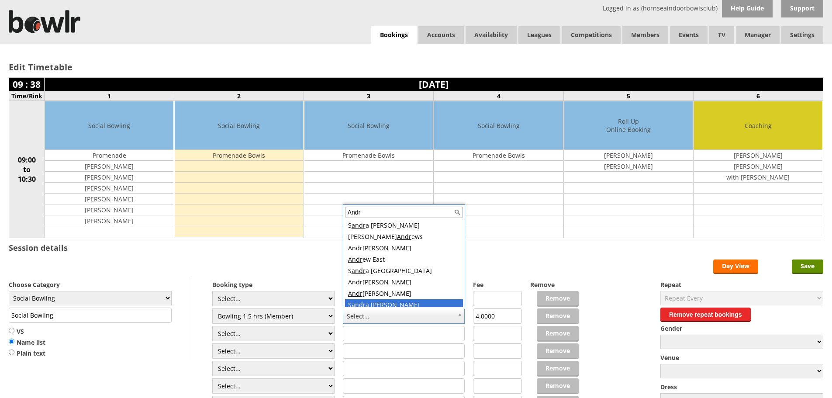
scroll to position [3, 0]
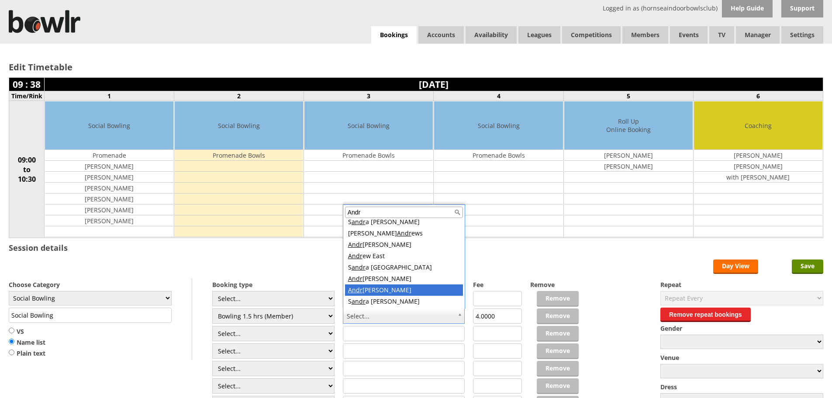
type input "Andr"
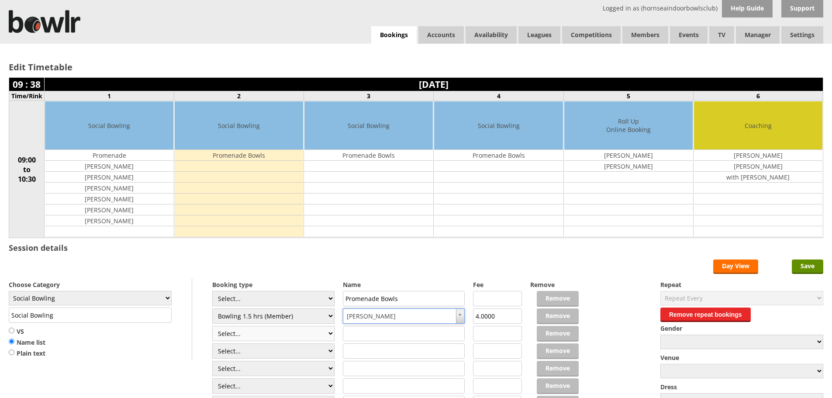
click at [332, 333] on select "Select... Club Competition (Member) Club Competition (Visitor) National (Member…" at bounding box center [273, 333] width 122 height 15
click at [327, 333] on select "Select... Club Competition (Member) Club Competition (Visitor) National (Member…" at bounding box center [273, 333] width 122 height 15
select select "1_48"
click at [212, 326] on select "Select... Club Competition (Member) Club Competition (Visitor) National (Member…" at bounding box center [273, 333] width 122 height 15
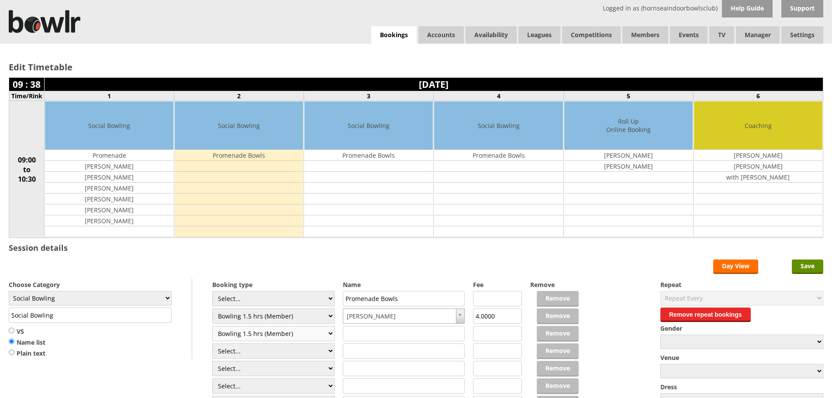
type input "4.0000"
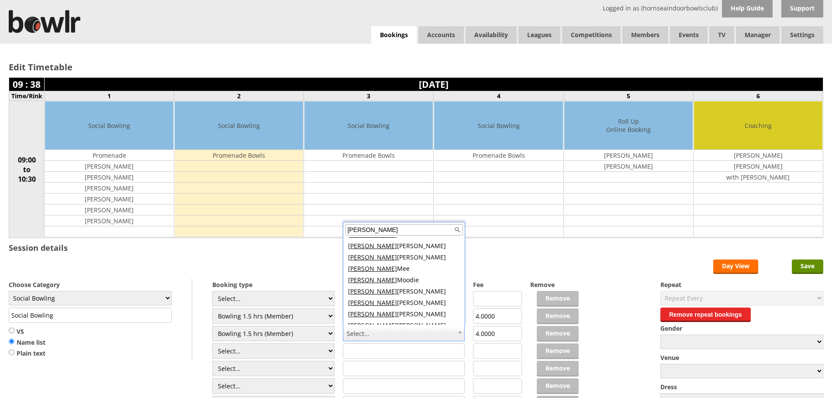
scroll to position [56, 0]
type input "David"
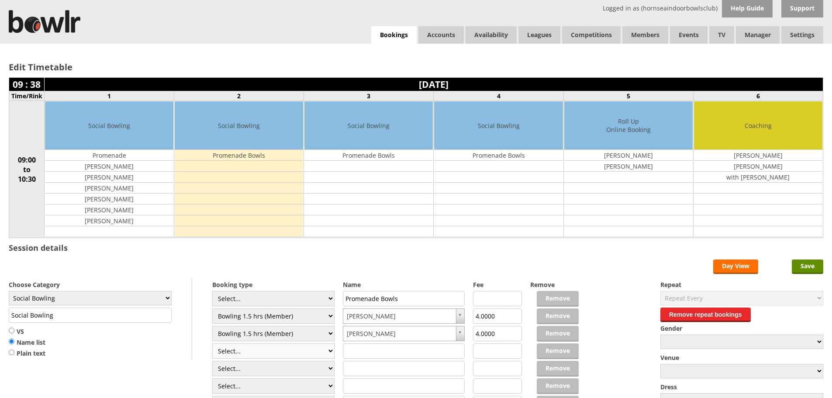
click at [318, 348] on select "Select... Club Competition (Member) Club Competition (Visitor) National (Member…" at bounding box center [273, 350] width 122 height 15
select select "1_48"
click at [212, 343] on select "Select... Club Competition (Member) Club Competition (Visitor) National (Member…" at bounding box center [273, 350] width 122 height 15
type input "4.0000"
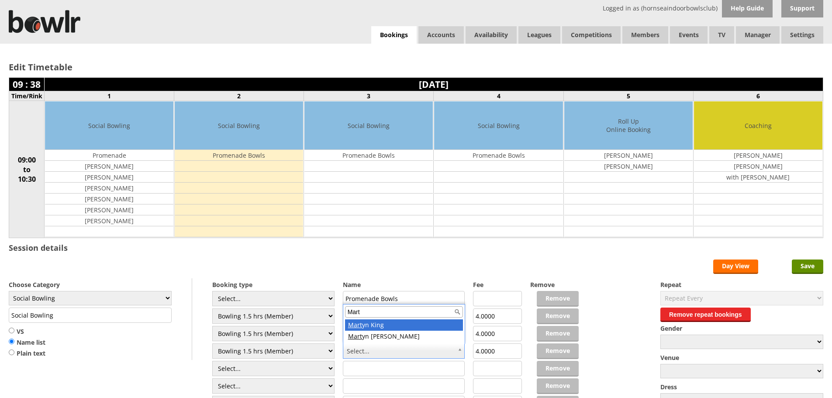
type input "Mart"
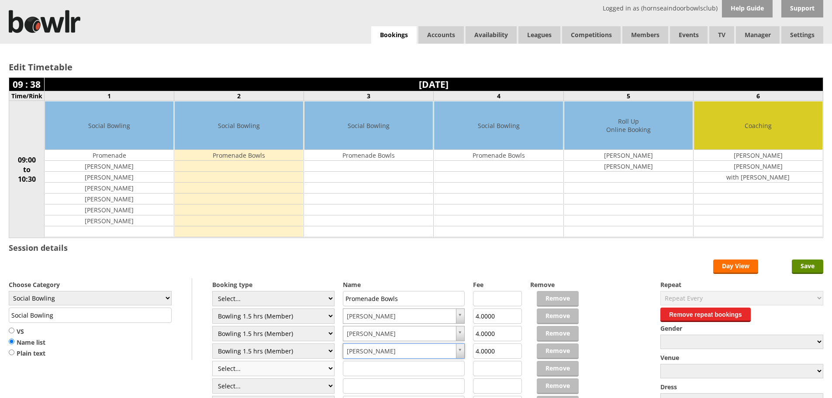
click at [327, 369] on select "Select... Club Competition (Member) Club Competition (Visitor) National (Member…" at bounding box center [273, 368] width 122 height 15
select select "1_48"
click at [212, 361] on select "Select... Club Competition (Member) Club Competition (Visitor) National (Member…" at bounding box center [273, 368] width 122 height 15
type input "4.0000"
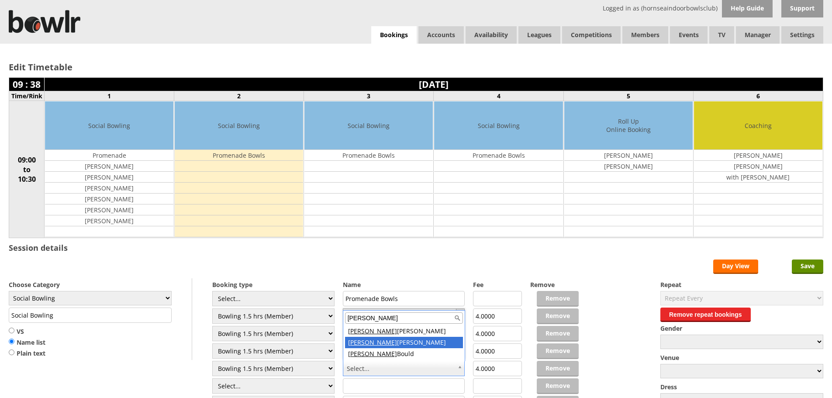
type input "[PERSON_NAME]"
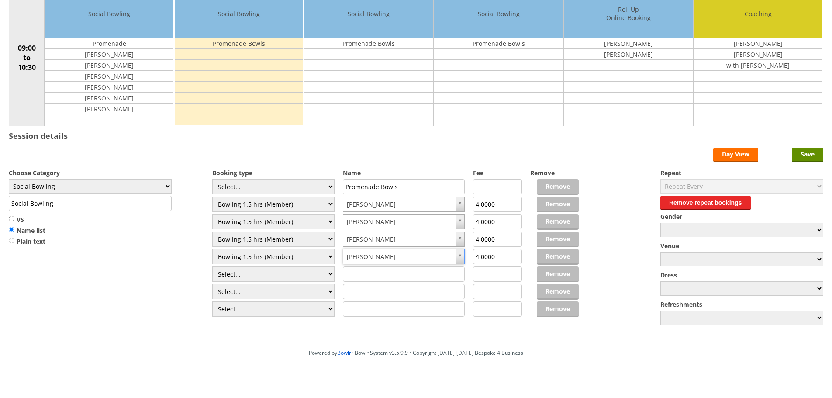
scroll to position [120, 0]
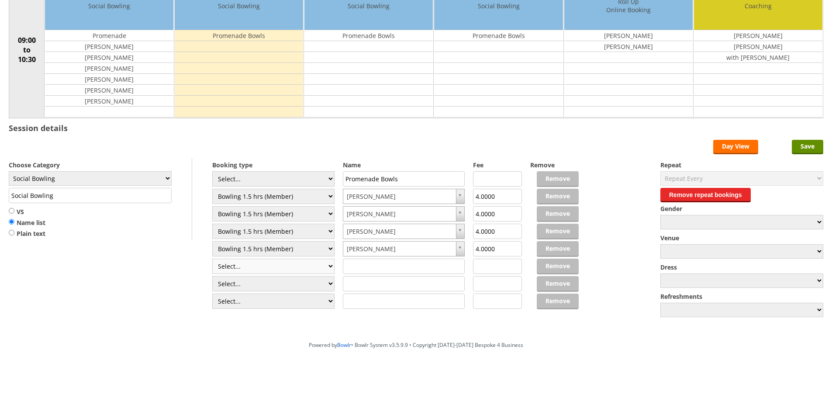
click at [329, 264] on select "Select... Club Competition (Member) Club Competition (Visitor) National (Member…" at bounding box center [273, 265] width 122 height 15
select select "1_48"
click at [212, 258] on select "Select... Club Competition (Member) Club Competition (Visitor) National (Member…" at bounding box center [273, 265] width 122 height 15
type input "4.0000"
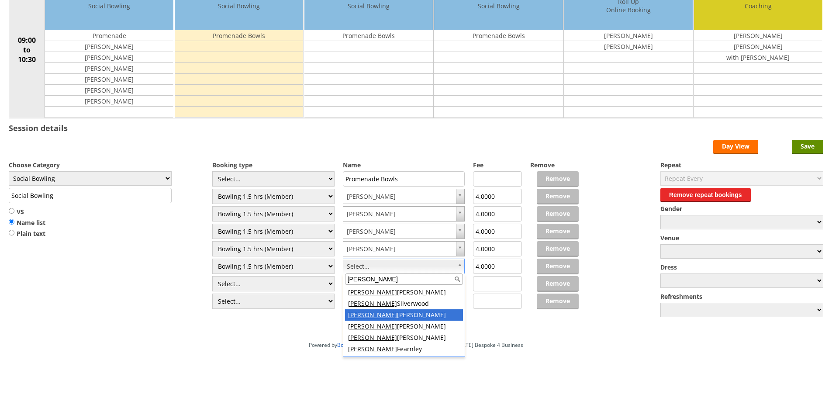
type input "Sandra"
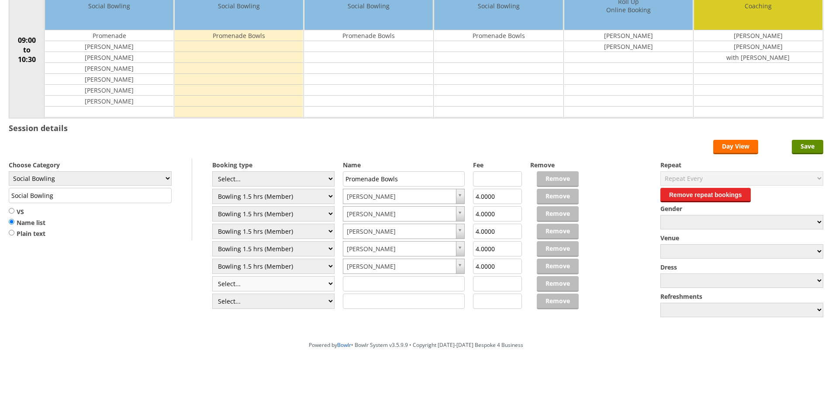
click at [330, 280] on select "Select... Club Competition (Member) Club Competition (Visitor) National (Member…" at bounding box center [273, 283] width 122 height 15
select select "1_48"
click at [212, 276] on select "Select... Club Competition (Member) Club Competition (Visitor) National (Member…" at bounding box center [273, 283] width 122 height 15
type input "4.0000"
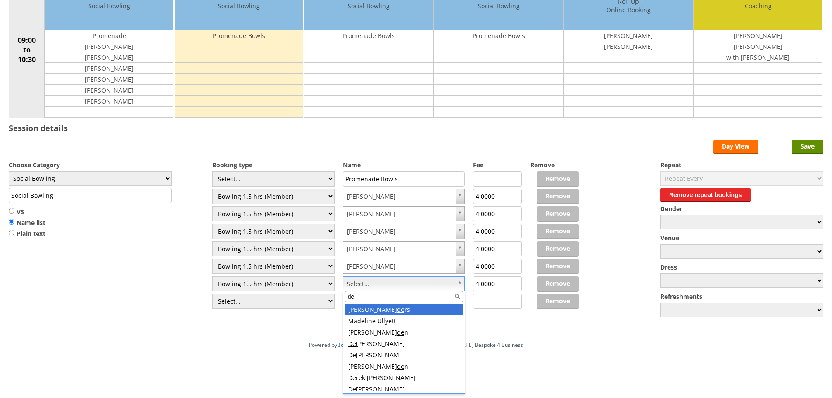
type input "d"
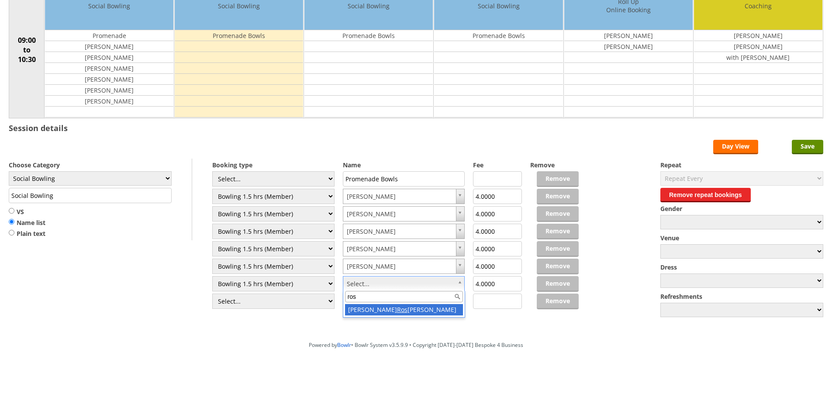
type input "ros"
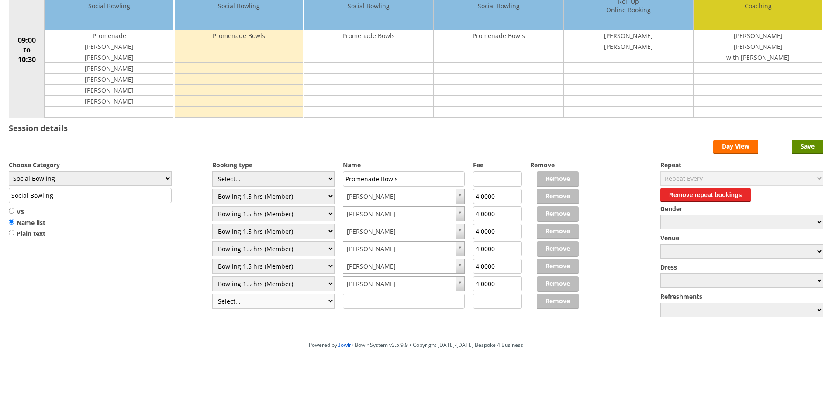
click at [326, 303] on select "Select... Club Competition (Member) Club Competition (Visitor) National (Member…" at bounding box center [273, 300] width 122 height 15
select select "0_48"
click at [212, 293] on select "Select... Club Competition (Member) Club Competition (Visitor) National (Member…" at bounding box center [273, 300] width 122 height 15
type input "6.0000"
click at [391, 302] on input "text" at bounding box center [404, 300] width 122 height 15
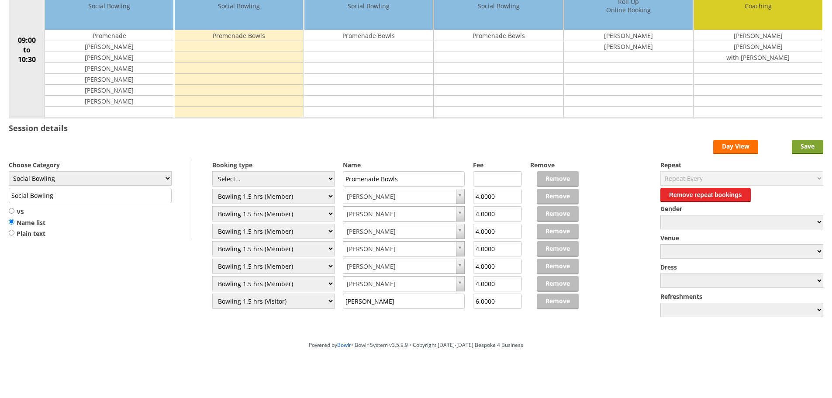
type input "[PERSON_NAME]"
click at [803, 146] on input "Save" at bounding box center [807, 147] width 31 height 14
click at [801, 147] on input "Save" at bounding box center [807, 147] width 31 height 14
click at [425, 303] on input "[PERSON_NAME]" at bounding box center [404, 300] width 122 height 15
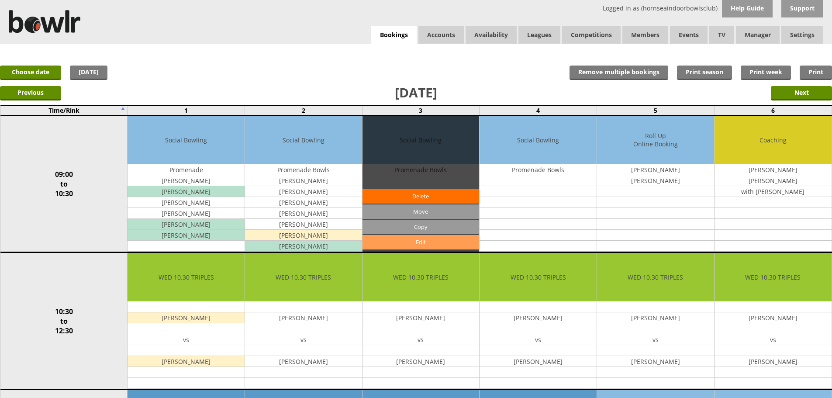
click at [423, 243] on link "Edit" at bounding box center [420, 242] width 117 height 14
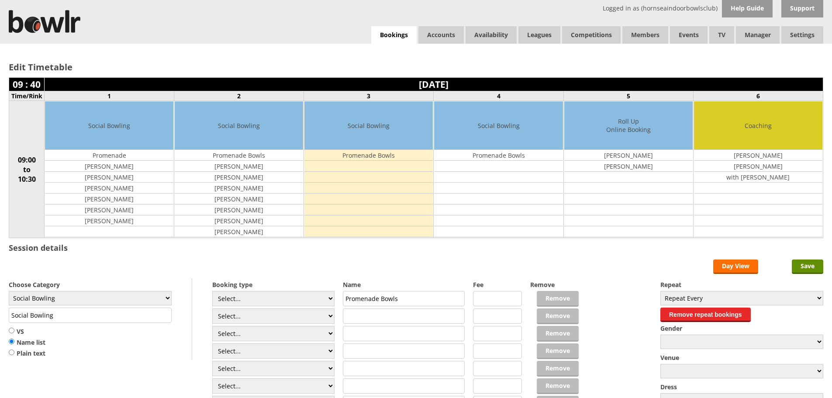
click at [361, 317] on input "text" at bounding box center [404, 315] width 122 height 15
click at [331, 318] on select "Select... Club Competition (Member) Club Competition (Visitor) National (Member…" at bounding box center [273, 315] width 122 height 15
select select "1_48"
click at [212, 308] on select "Select... Club Competition (Member) Club Competition (Visitor) National (Member…" at bounding box center [273, 315] width 122 height 15
type input "4.0000"
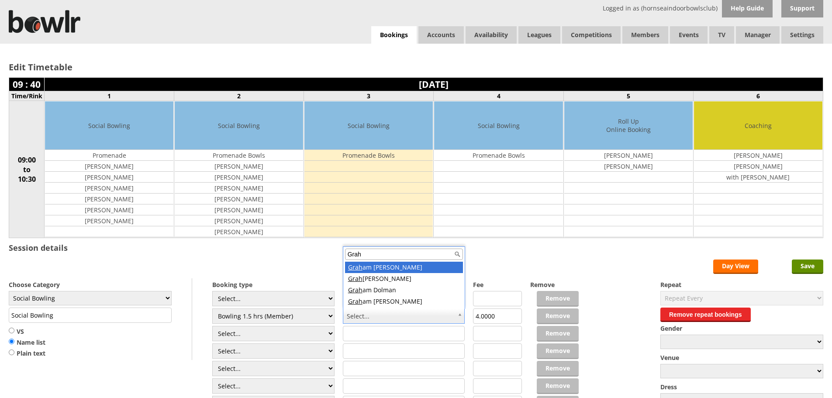
type input "Grah"
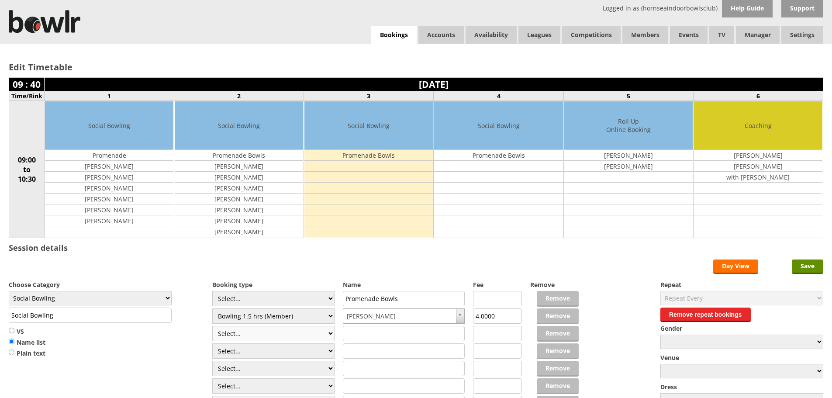
click at [304, 341] on select "Select... Club Competition (Member) Club Competition (Visitor) National (Member…" at bounding box center [273, 333] width 122 height 15
select select "1_48"
click at [212, 326] on select "Select... Club Competition (Member) Club Competition (Visitor) National (Member…" at bounding box center [273, 333] width 122 height 15
type input "4.0000"
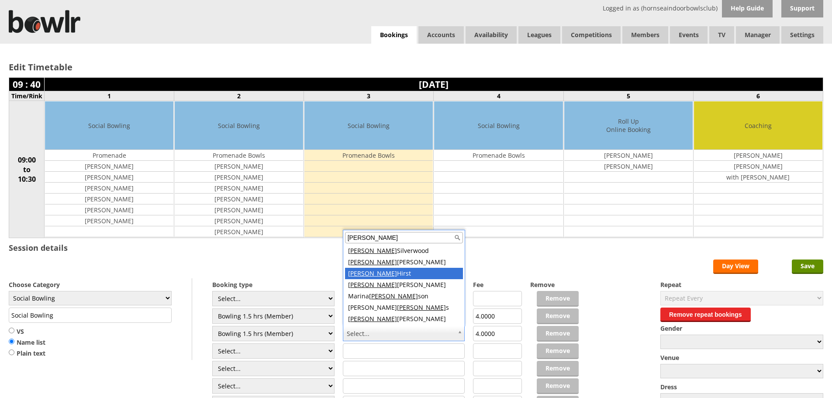
type input "[PERSON_NAME]"
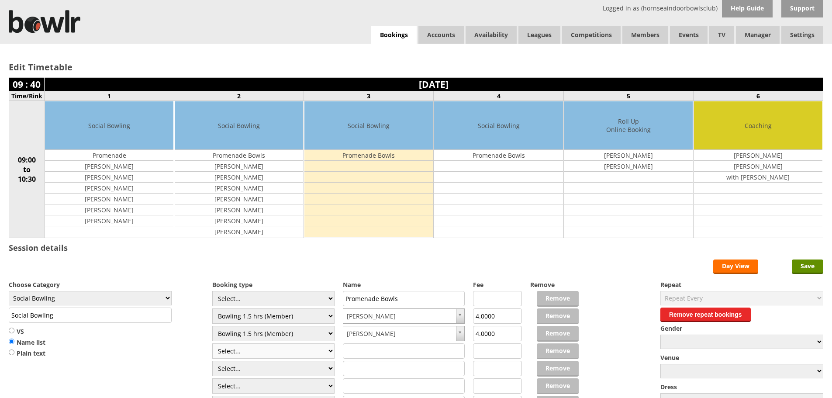
click at [322, 354] on select "Select... Club Competition (Member) Club Competition (Visitor) National (Member…" at bounding box center [273, 350] width 122 height 15
select select "1_48"
click at [212, 343] on select "Select... Club Competition (Member) Club Competition (Visitor) National (Member…" at bounding box center [273, 350] width 122 height 15
type input "4.0000"
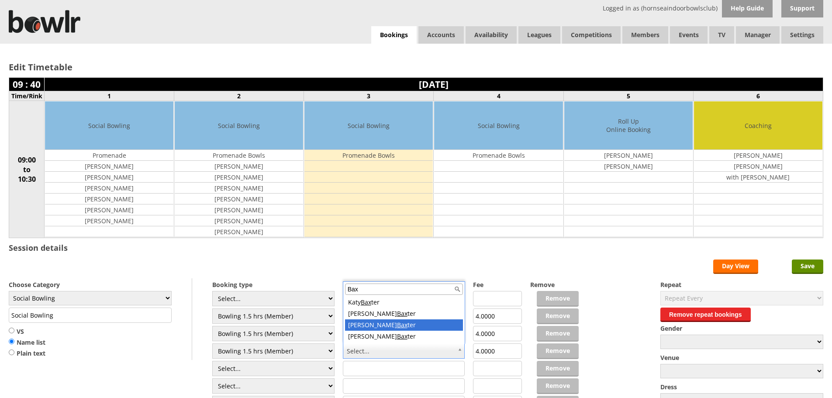
type input "Bax"
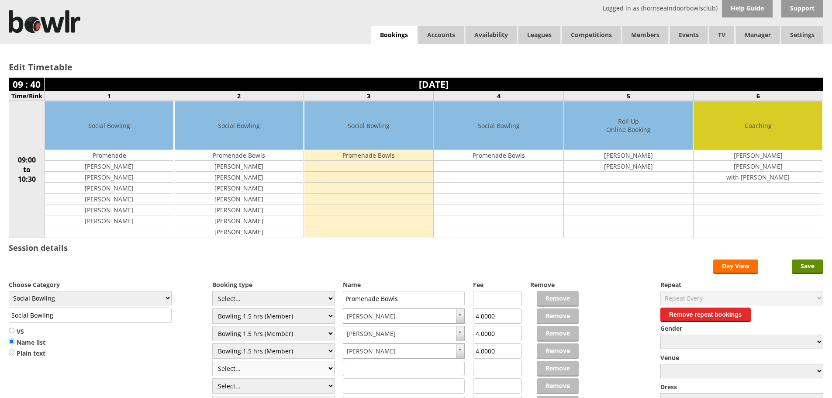
click at [327, 366] on select "Select... Club Competition (Member) Club Competition (Visitor) National (Member…" at bounding box center [273, 368] width 122 height 15
select select "0_48"
click at [212, 361] on select "Select... Club Competition (Member) Club Competition (Visitor) National (Member…" at bounding box center [273, 368] width 122 height 15
type input "6.0000"
click at [393, 370] on input "text" at bounding box center [404, 368] width 122 height 15
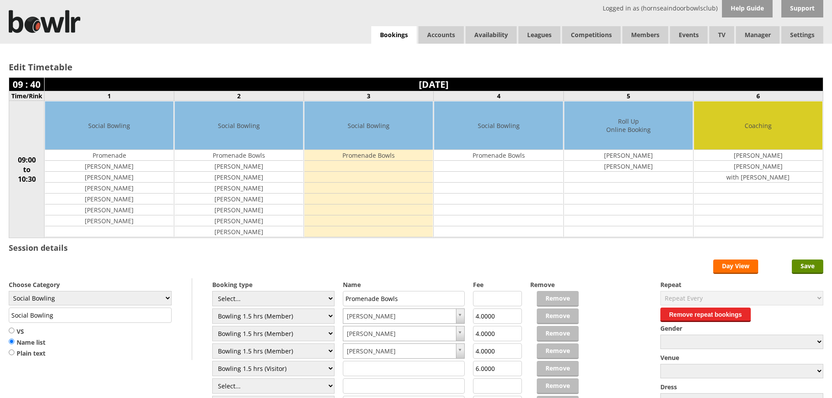
type input "F"
type input "[PERSON_NAME]"
click at [328, 388] on select "Select... Club Competition (Member) Club Competition (Visitor) National (Member…" at bounding box center [273, 385] width 122 height 15
select select "0_48"
click at [212, 378] on select "Select... Club Competition (Member) Club Competition (Visitor) National (Member…" at bounding box center [273, 385] width 122 height 15
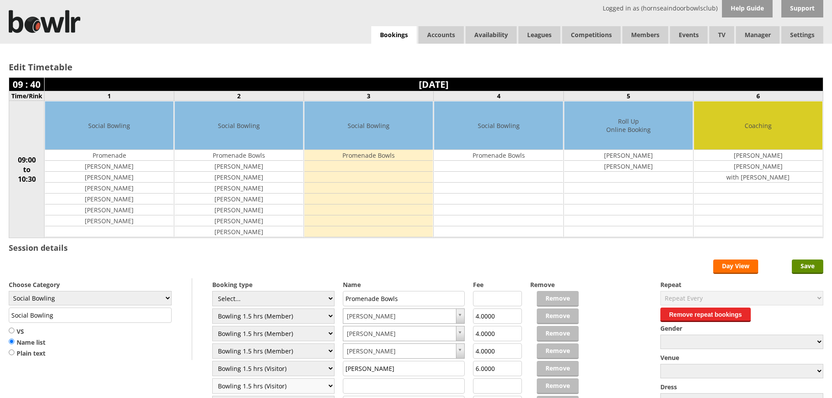
type input "6.0000"
click at [366, 385] on input "text" at bounding box center [404, 385] width 122 height 15
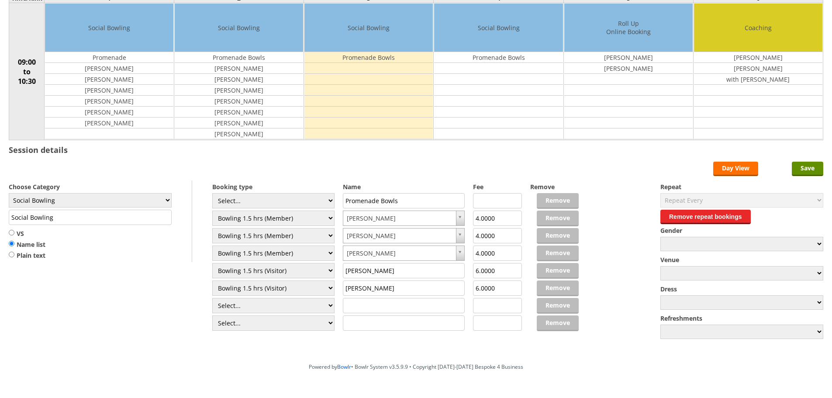
scroll to position [120, 0]
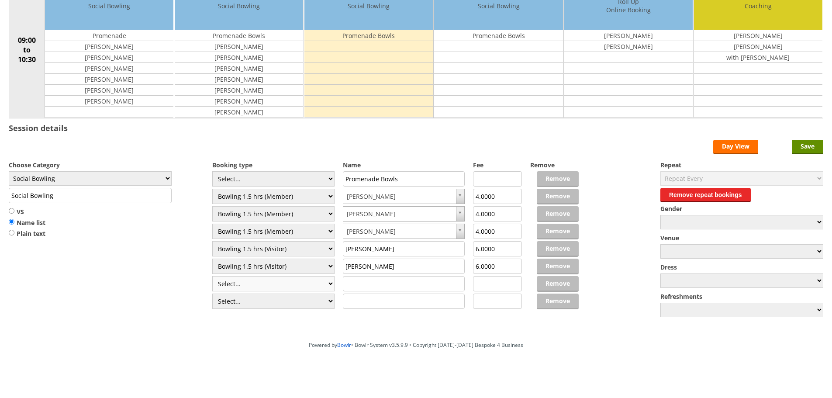
type input "[PERSON_NAME]"
click at [327, 285] on select "Select... Club Competition (Member) Club Competition (Visitor) National (Member…" at bounding box center [273, 283] width 122 height 15
select select "0_48"
click at [212, 276] on select "Select... Club Competition (Member) Club Competition (Visitor) National (Member…" at bounding box center [273, 283] width 122 height 15
type input "6.0000"
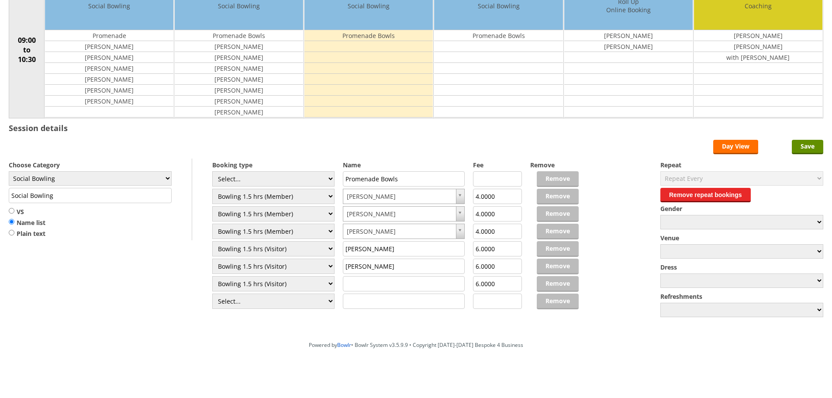
click at [397, 285] on input "text" at bounding box center [404, 283] width 122 height 15
click at [325, 282] on select "Select... Club Competition (Member) Club Competition (Visitor) National (Member…" at bounding box center [273, 283] width 122 height 15
select select "1_48"
click at [212, 276] on select "Select... Club Competition (Member) Club Competition (Visitor) National (Member…" at bounding box center [273, 283] width 122 height 15
type input "4.0000"
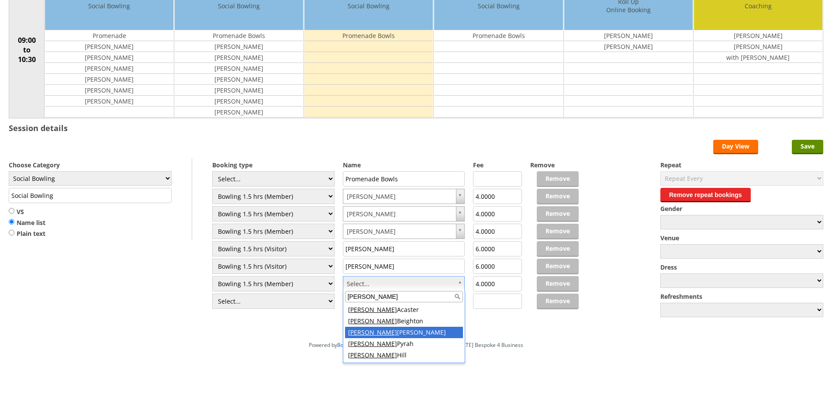
type input "[PERSON_NAME]"
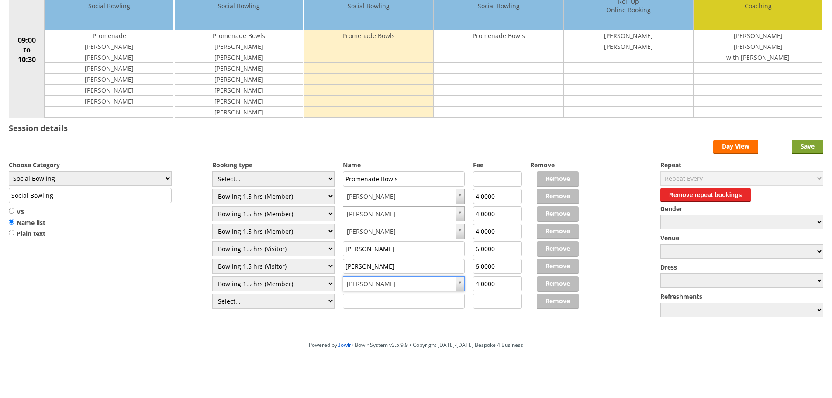
click at [803, 143] on input "Save" at bounding box center [807, 147] width 31 height 14
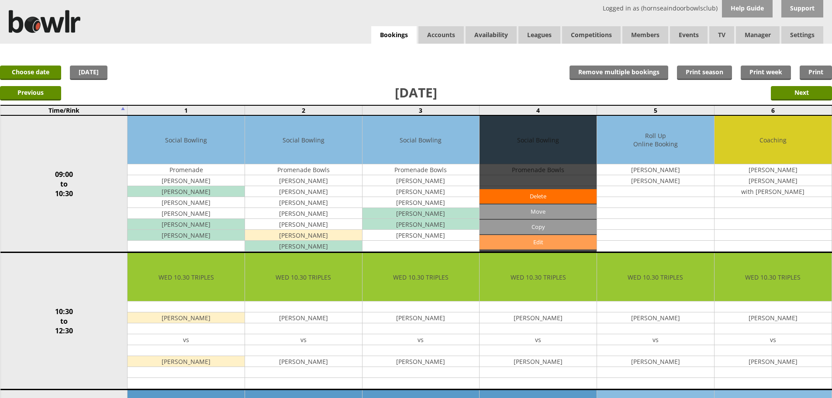
click at [537, 240] on link "Edit" at bounding box center [537, 242] width 117 height 14
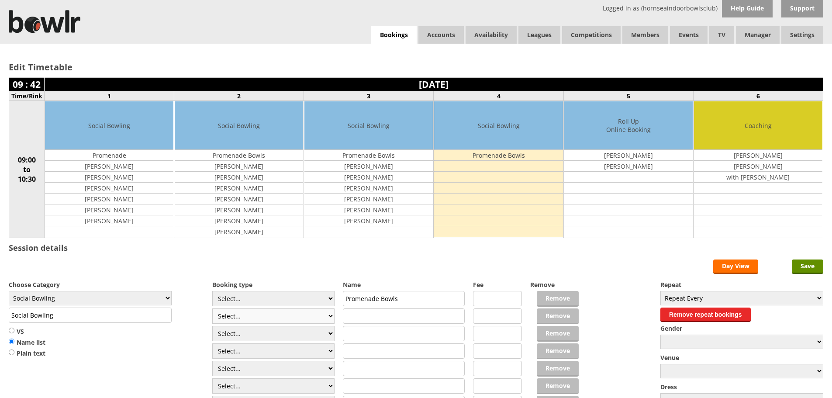
click at [331, 317] on select "Select... Club Competition (Member) Club Competition (Visitor) National (Member…" at bounding box center [273, 315] width 122 height 15
select select "1_48"
click at [212, 308] on select "Select... Club Competition (Member) Club Competition (Visitor) National (Member…" at bounding box center [273, 315] width 122 height 15
type input "4.0000"
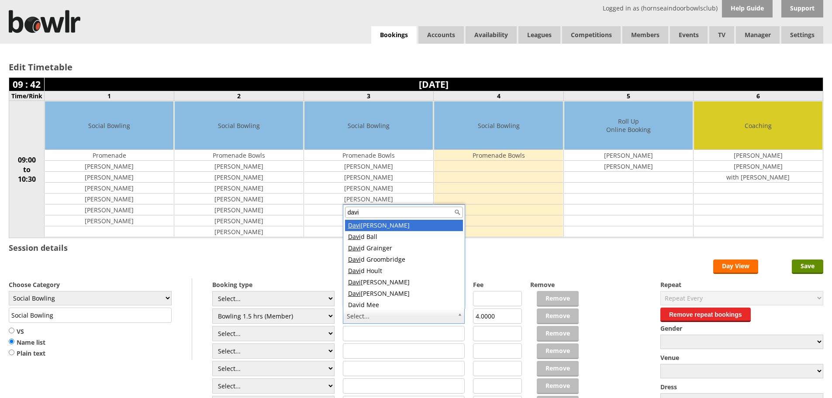
scroll to position [3, 0]
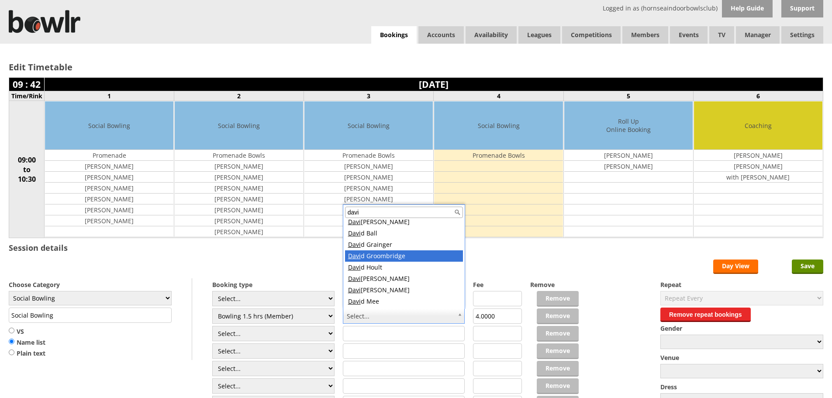
type input "davi"
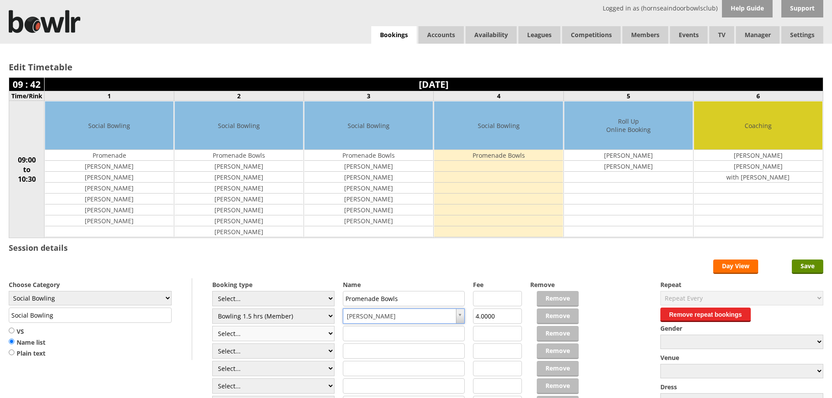
click at [330, 340] on select "Select... Club Competition (Member) Club Competition (Visitor) National (Member…" at bounding box center [273, 333] width 122 height 15
select select "1_48"
click at [212, 326] on select "Select... Club Competition (Member) Club Competition (Visitor) National (Member…" at bounding box center [273, 333] width 122 height 15
type input "4.0000"
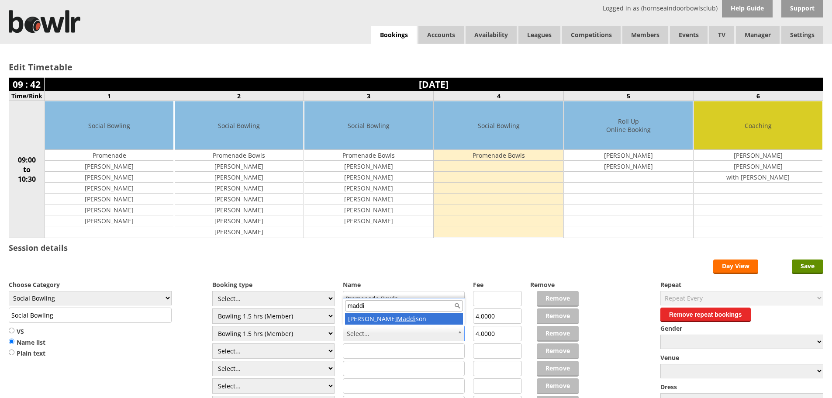
type input "maddi"
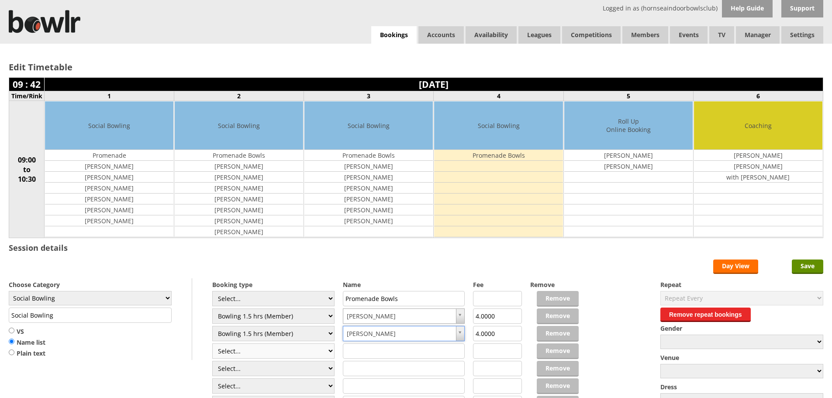
click at [331, 356] on select "Select... Club Competition (Member) Club Competition (Visitor) National (Member…" at bounding box center [273, 350] width 122 height 15
select select "0_48"
click at [212, 343] on select "Select... Club Competition (Member) Club Competition (Visitor) National (Member…" at bounding box center [273, 350] width 122 height 15
type input "6.0000"
click at [356, 351] on input "text" at bounding box center [404, 350] width 122 height 15
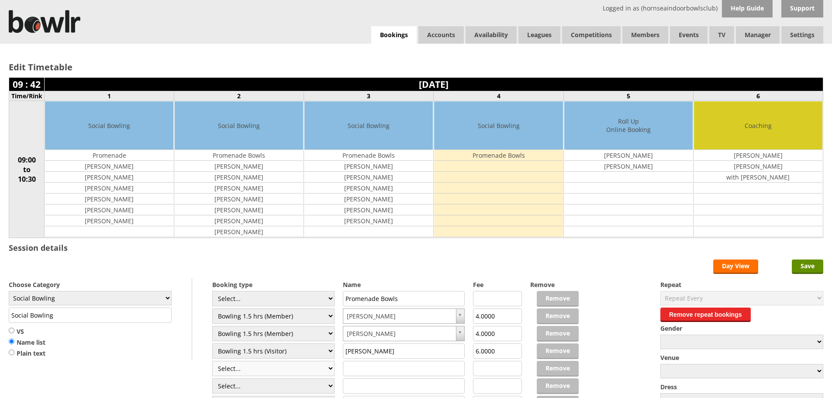
type input "Barbara Sansome"
click at [327, 371] on select "Select... Club Competition (Member) Club Competition (Visitor) National (Member…" at bounding box center [273, 368] width 122 height 15
select select "0_48"
click at [212, 361] on select "Select... Club Competition (Member) Club Competition (Visitor) National (Member…" at bounding box center [273, 368] width 122 height 15
type input "6.0000"
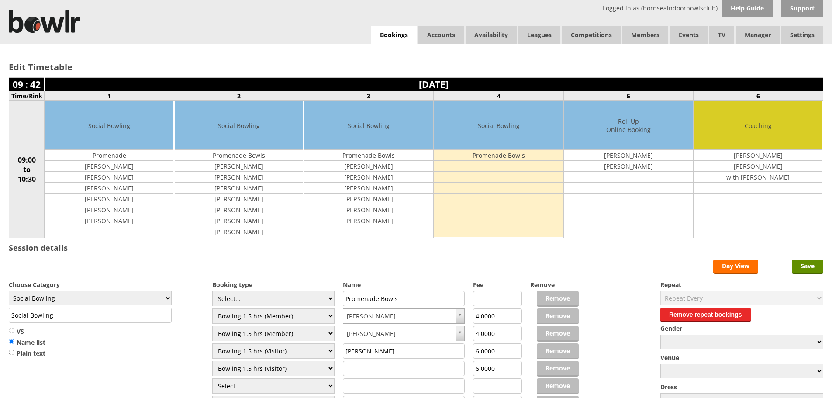
click at [374, 369] on input "text" at bounding box center [404, 368] width 122 height 15
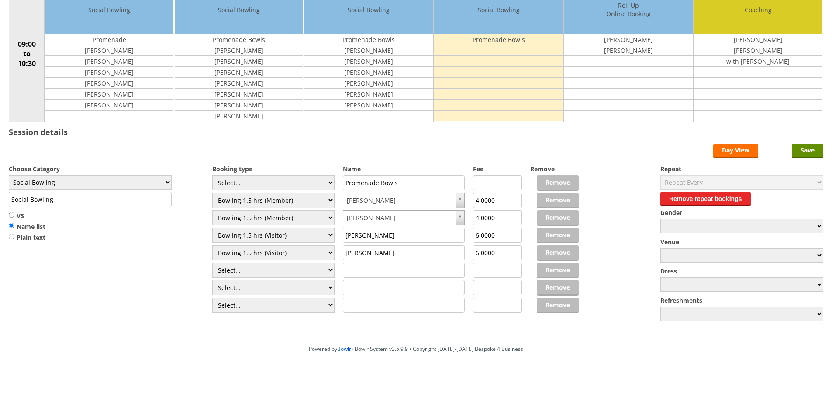
scroll to position [120, 0]
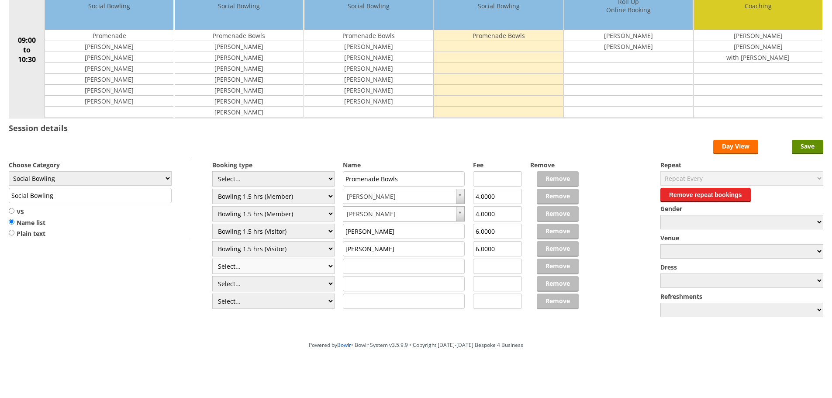
type input "Mollie Ward"
click at [328, 266] on select "Select... Club Competition (Member) Club Competition (Visitor) National (Member…" at bounding box center [273, 265] width 122 height 15
select select "0_48"
click at [212, 258] on select "Select... Club Competition (Member) Club Competition (Visitor) National (Member…" at bounding box center [273, 265] width 122 height 15
type input "6.0000"
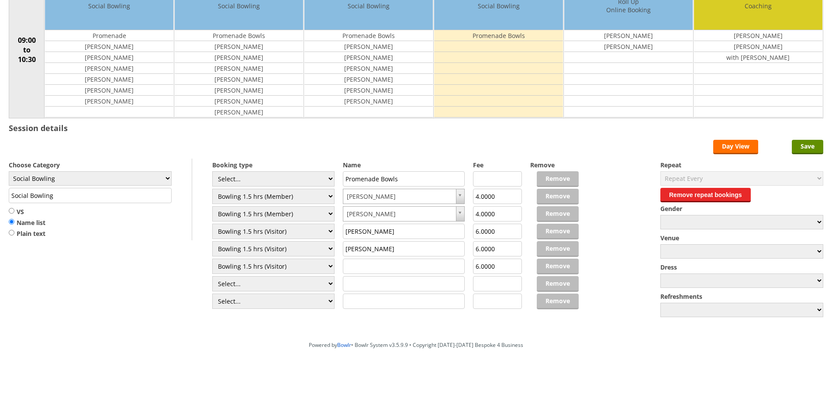
click at [390, 266] on input "text" at bounding box center [404, 265] width 122 height 15
type input "Peter Everett"
click at [328, 287] on select "Select... Club Competition (Member) Club Competition (Visitor) National (Member…" at bounding box center [273, 283] width 122 height 15
select select "1_48"
click at [212, 276] on select "Select... Club Competition (Member) Club Competition (Visitor) National (Member…" at bounding box center [273, 283] width 122 height 15
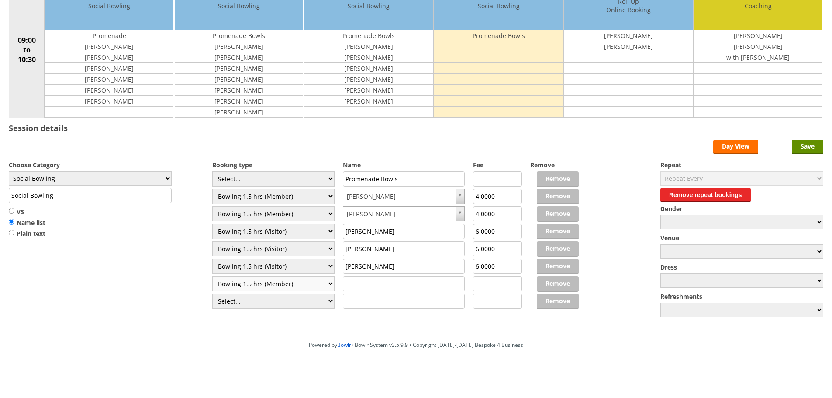
type input "4.0000"
click at [326, 282] on select "Select... Club Competition (Member) Club Competition (Visitor) National (Member…" at bounding box center [273, 283] width 122 height 15
select select "0_48"
click at [212, 276] on select "Select... Club Competition (Member) Club Competition (Visitor) National (Member…" at bounding box center [273, 283] width 122 height 15
type input "6.0000"
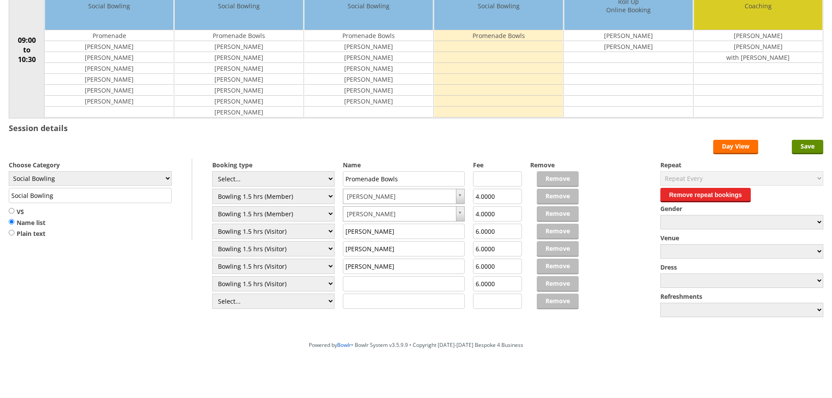
click at [383, 285] on input "text" at bounding box center [404, 283] width 122 height 15
type input "Sylvia Everett"
click at [623, 150] on form "Save Day View Choose Category Club Closed Singles League Triples League Pairs L…" at bounding box center [416, 229] width 814 height 179
click at [816, 148] on input "Save" at bounding box center [807, 147] width 31 height 14
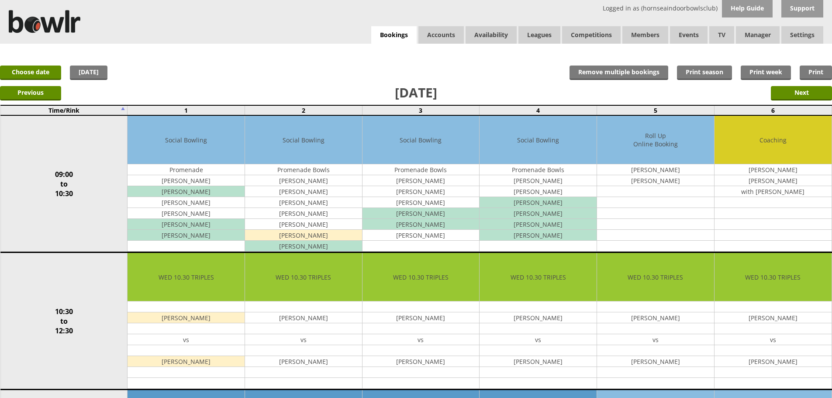
click at [642, 88] on div "Previous Next" at bounding box center [416, 93] width 832 height 22
click at [51, 70] on link "Choose date" at bounding box center [30, 72] width 61 height 14
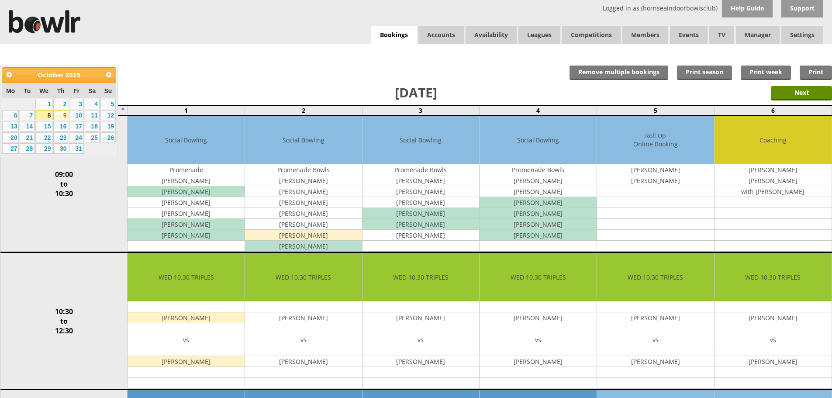
click at [59, 116] on link "9" at bounding box center [60, 115] width 15 height 10
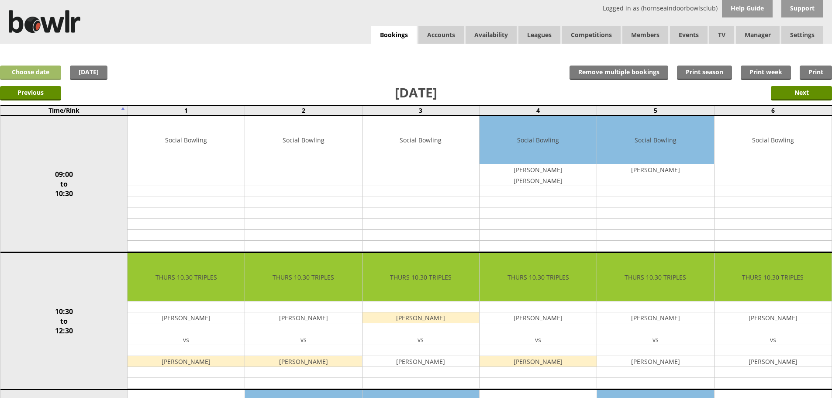
click at [52, 73] on link "Choose date" at bounding box center [30, 72] width 61 height 14
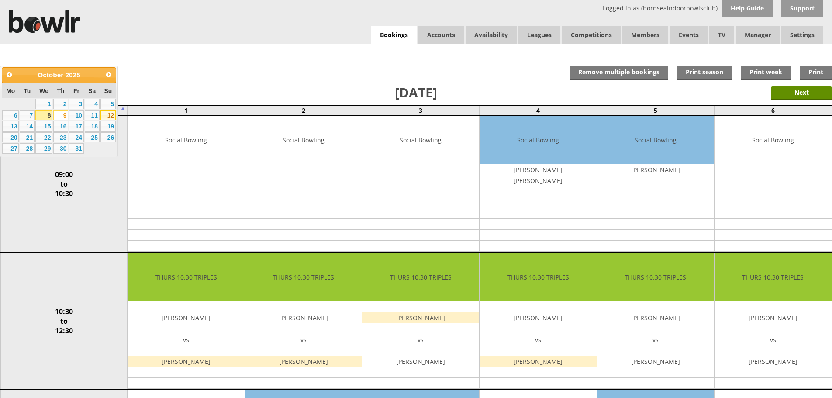
click at [114, 115] on link "12" at bounding box center [107, 115] width 15 height 10
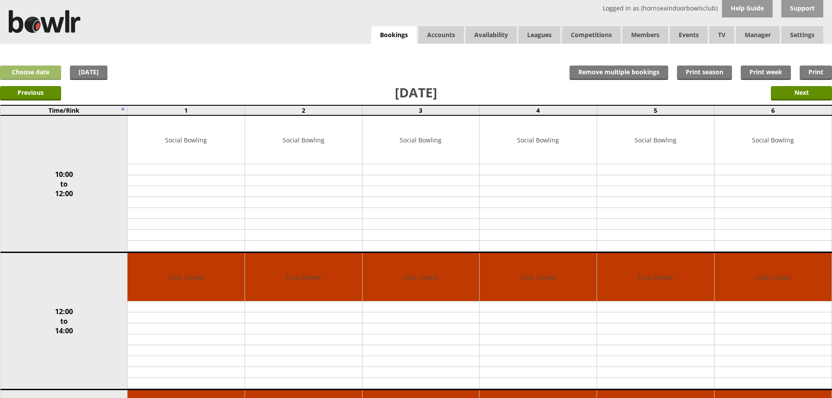
click at [30, 70] on link "Choose date" at bounding box center [30, 72] width 61 height 14
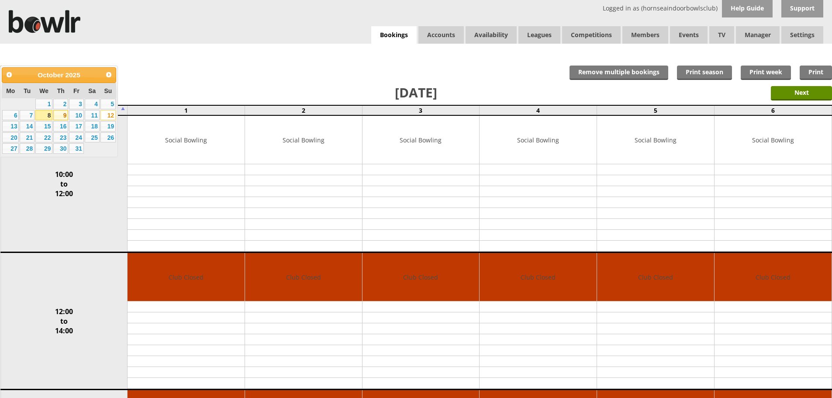
click at [60, 115] on link "9" at bounding box center [60, 115] width 15 height 10
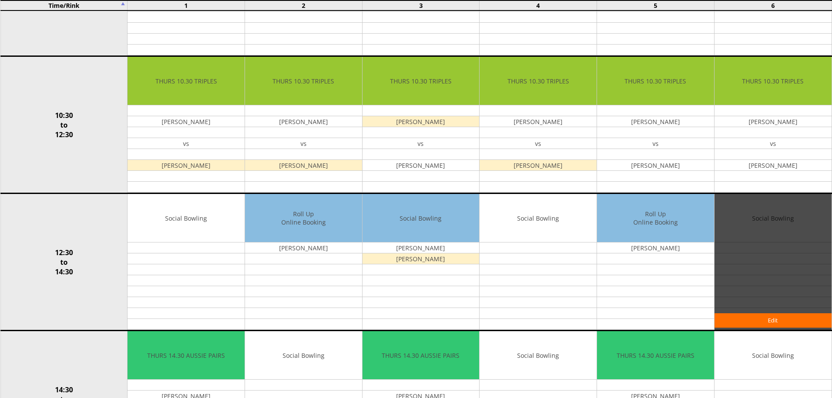
scroll to position [197, 0]
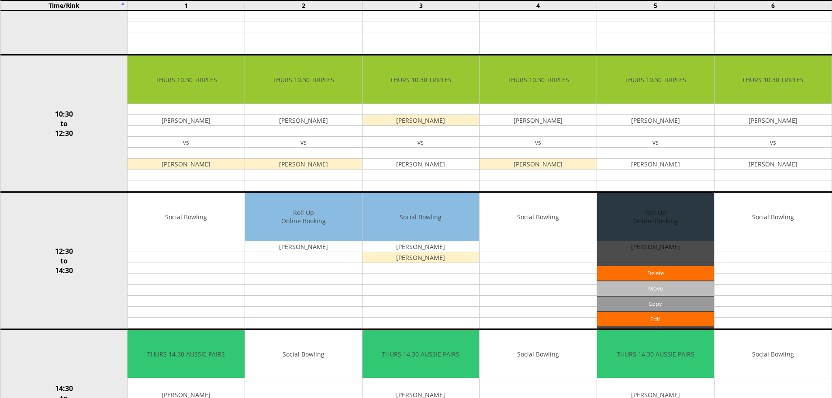
click at [635, 290] on input "Move" at bounding box center [655, 288] width 117 height 14
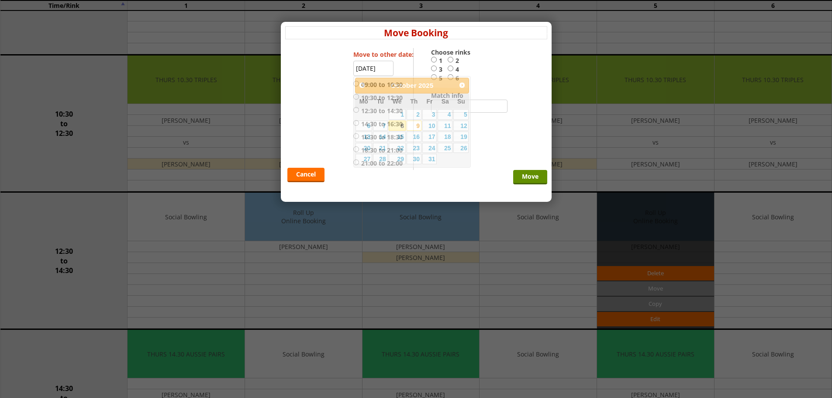
click at [367, 71] on input "09-10-2025" at bounding box center [373, 68] width 40 height 15
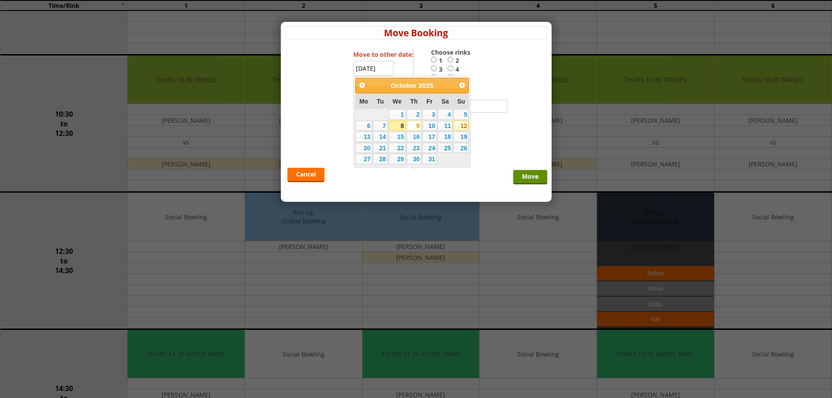
click at [460, 126] on link "12" at bounding box center [460, 126] width 15 height 10
type input "12-10-2025"
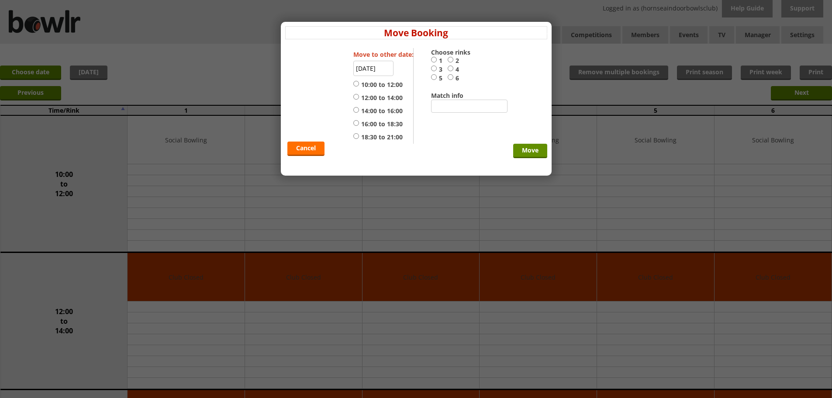
click at [355, 83] on input "10:00 to 12:00" at bounding box center [356, 83] width 6 height 7
radio input "true"
click at [433, 77] on input "5" at bounding box center [434, 77] width 6 height 7
radio input "true"
click at [533, 148] on input "Move" at bounding box center [530, 151] width 34 height 14
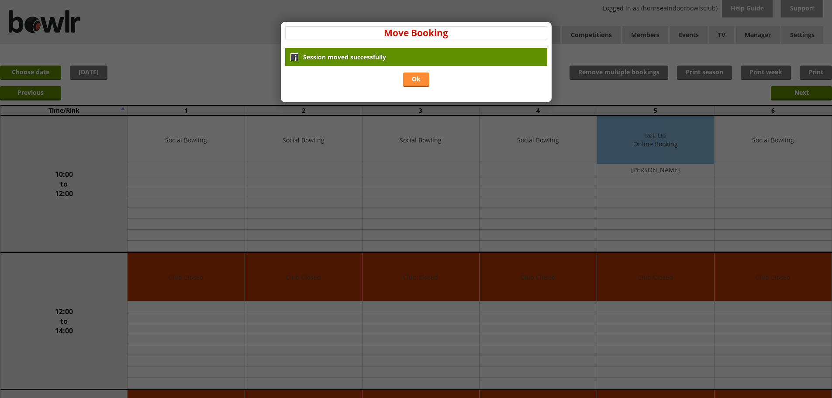
click at [410, 77] on link "Ok" at bounding box center [416, 79] width 26 height 14
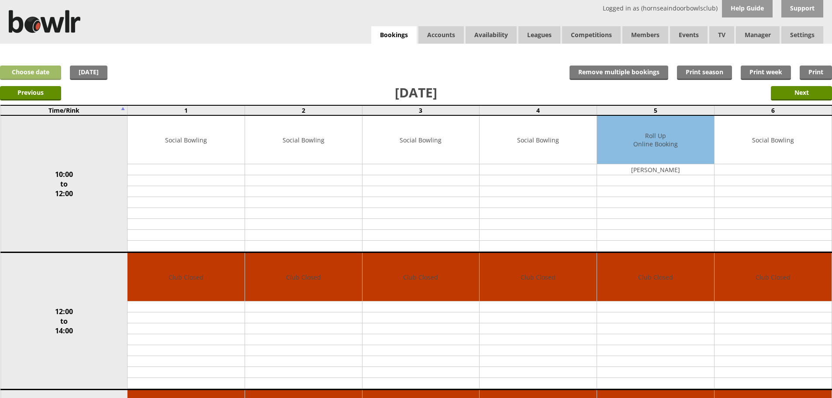
click at [35, 73] on link "Choose date" at bounding box center [30, 72] width 61 height 14
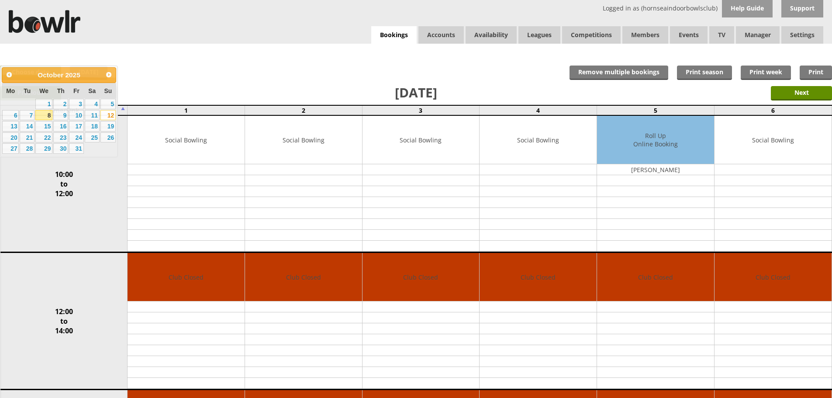
click at [263, 91] on div "Previous Next" at bounding box center [416, 93] width 832 height 22
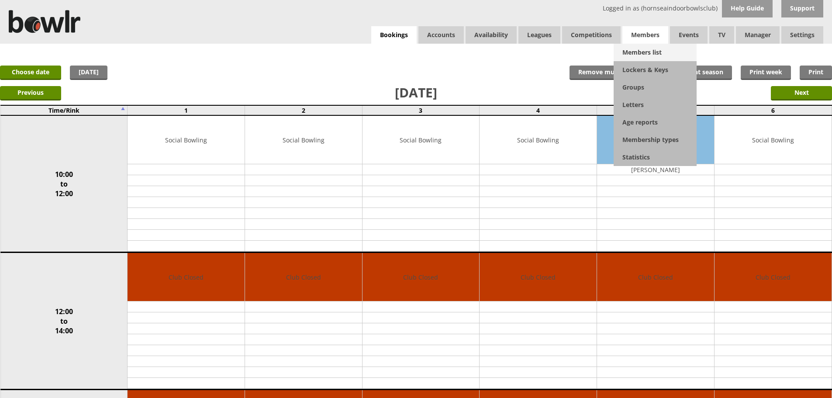
drag, startPoint x: 647, startPoint y: 39, endPoint x: 647, endPoint y: 48, distance: 9.6
click at [647, 39] on span "Members" at bounding box center [645, 34] width 46 height 17
click at [647, 57] on link "Members list" at bounding box center [654, 52] width 83 height 17
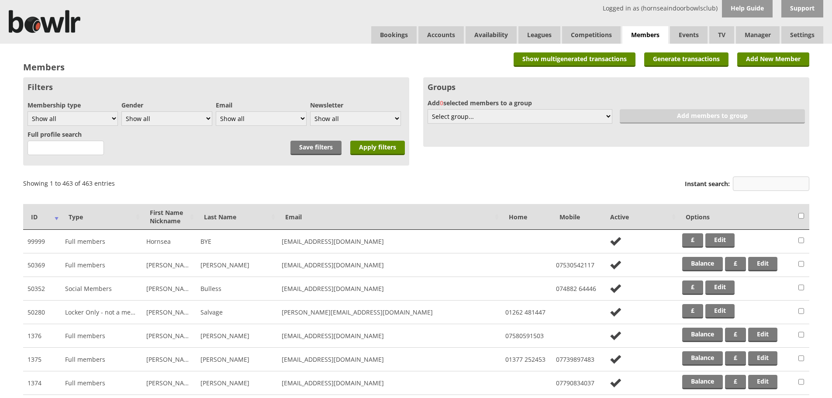
click at [785, 180] on input "Instant search:" at bounding box center [771, 183] width 76 height 14
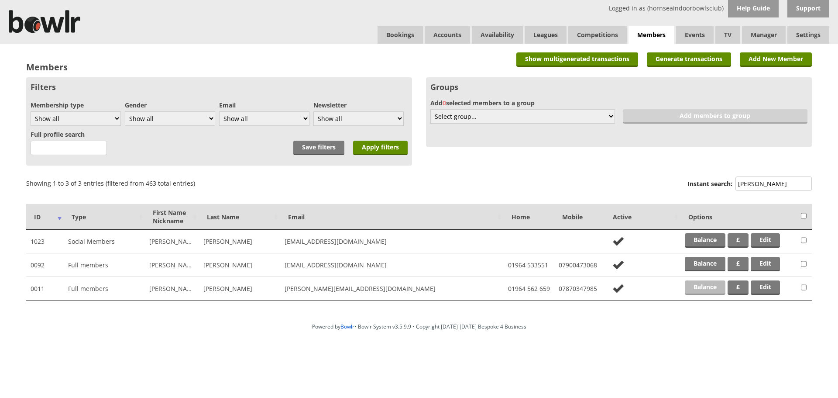
type input "[PERSON_NAME]"
click at [709, 287] on link "Balance" at bounding box center [705, 287] width 41 height 14
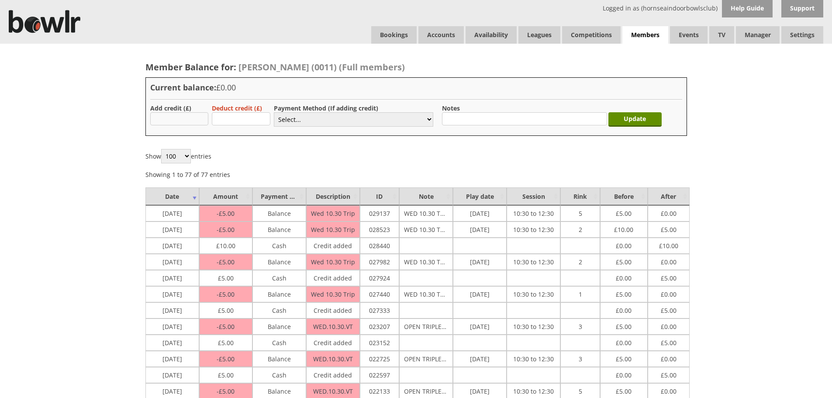
click at [184, 120] on input "text" at bounding box center [179, 118] width 59 height 13
type input "2"
type input "5.00"
click at [335, 121] on select "Select... Cash Card Cheque Bank Transfer Other Member Card Gift Voucher Balance" at bounding box center [353, 119] width 159 height 14
select select "1"
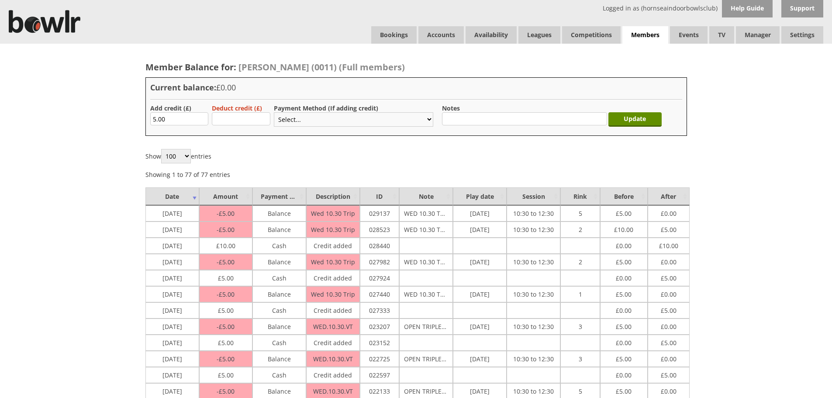
click at [274, 112] on select "Select... Cash Card Cheque Bank Transfer Other Member Card Gift Voucher Balance" at bounding box center [353, 119] width 159 height 14
click at [627, 123] on input "Update" at bounding box center [634, 119] width 53 height 14
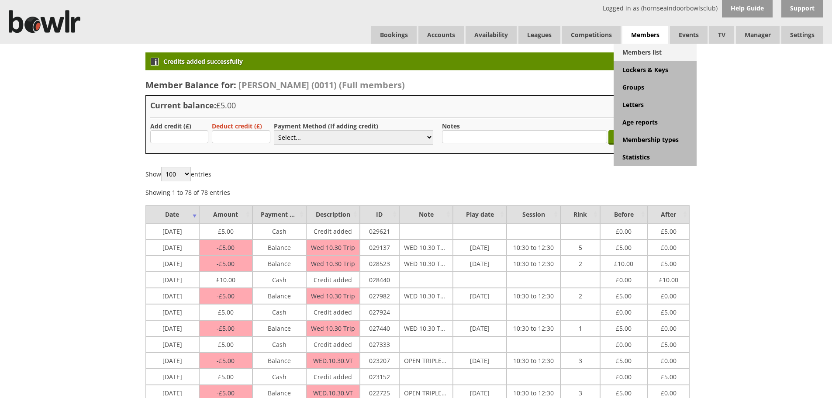
click at [657, 53] on link "Members list" at bounding box center [654, 52] width 83 height 17
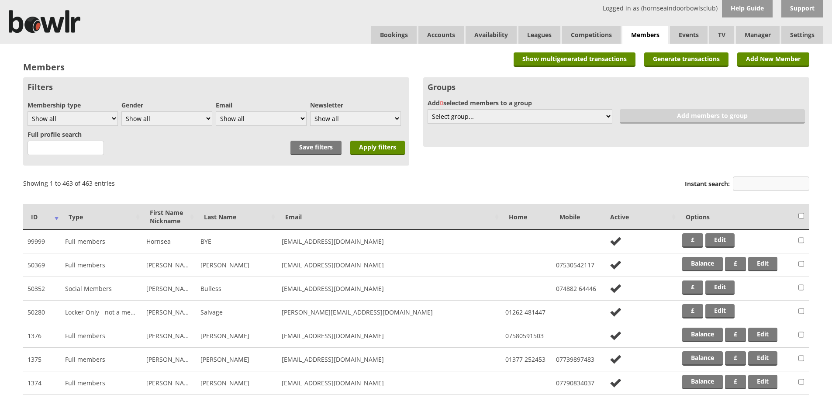
click at [756, 187] on input "Instant search:" at bounding box center [771, 183] width 76 height 14
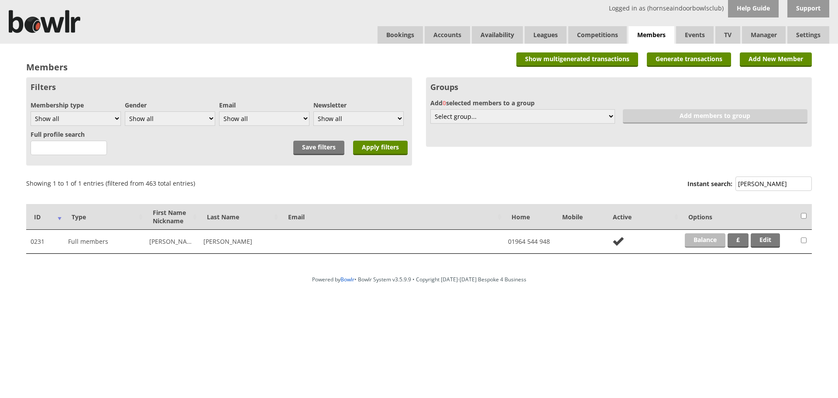
type input "watts"
click at [711, 238] on link "Balance" at bounding box center [705, 240] width 41 height 14
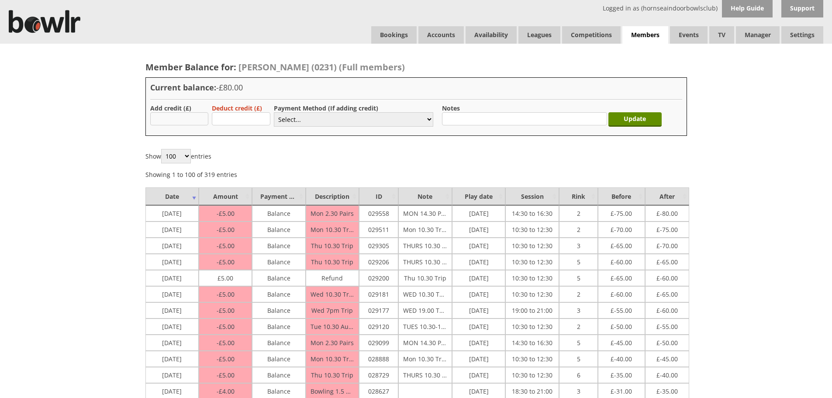
click at [177, 121] on input "text" at bounding box center [179, 118] width 59 height 13
type input "120.00"
click at [310, 119] on select "Select... Cash Card Cheque Bank Transfer Other Member Card Gift Voucher Balance" at bounding box center [353, 119] width 159 height 14
select select "3"
click at [274, 112] on select "Select... Cash Card Cheque Bank Transfer Other Member Card Gift Voucher Balance" at bounding box center [353, 119] width 159 height 14
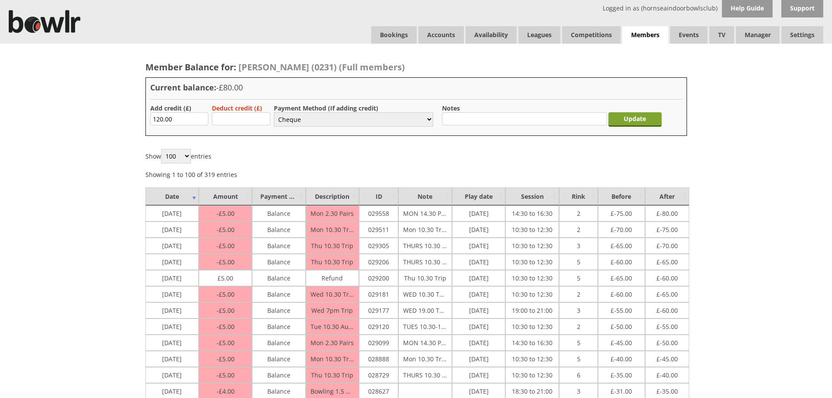
click at [636, 119] on input "Update" at bounding box center [634, 119] width 53 height 14
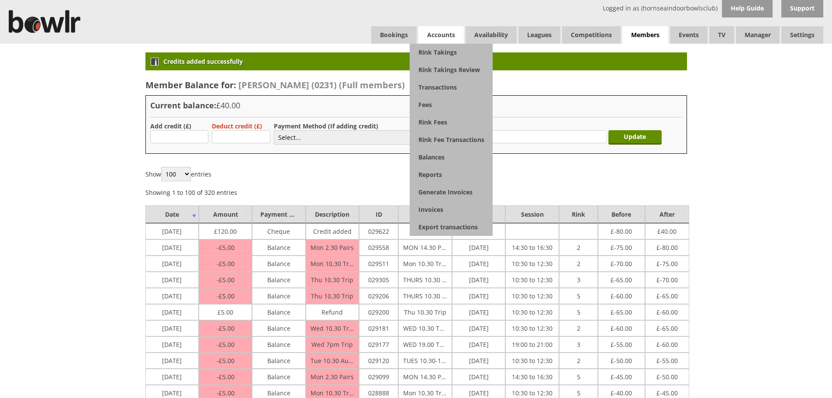
click at [430, 32] on span "Accounts" at bounding box center [440, 34] width 45 height 17
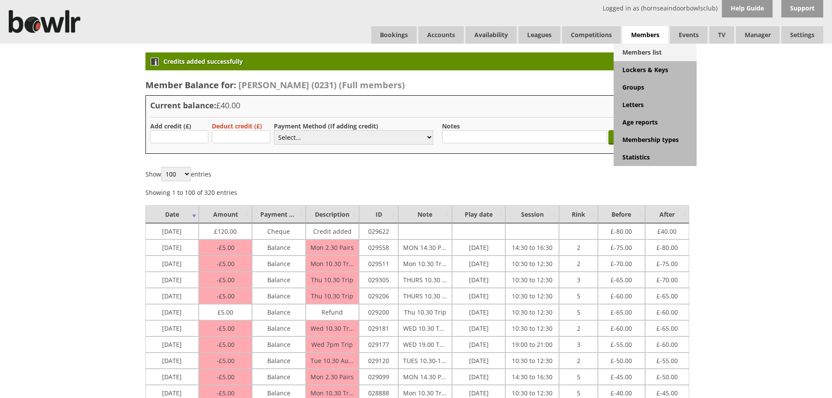
click at [656, 51] on link "Members list" at bounding box center [654, 52] width 83 height 17
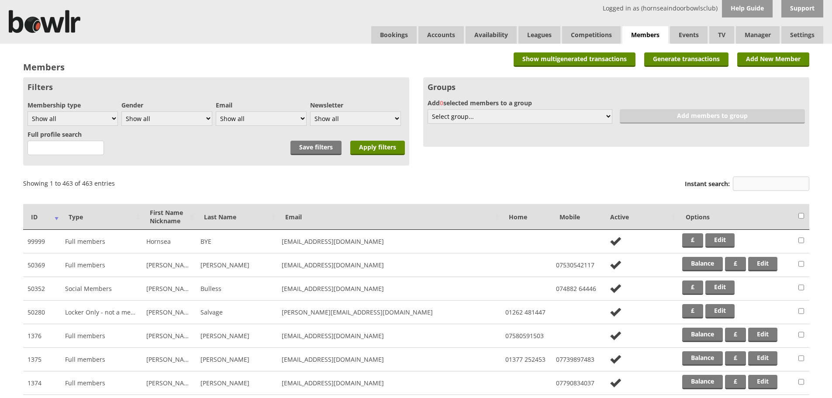
click at [758, 188] on input "Instant search:" at bounding box center [771, 183] width 76 height 14
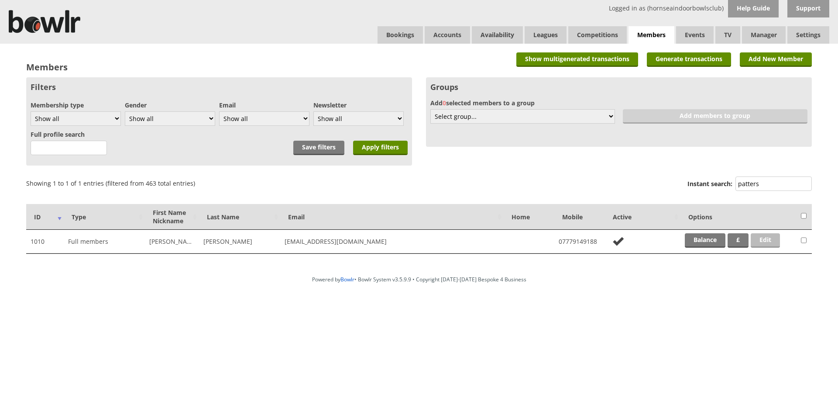
type input "patters"
click at [768, 241] on link "Edit" at bounding box center [765, 240] width 29 height 14
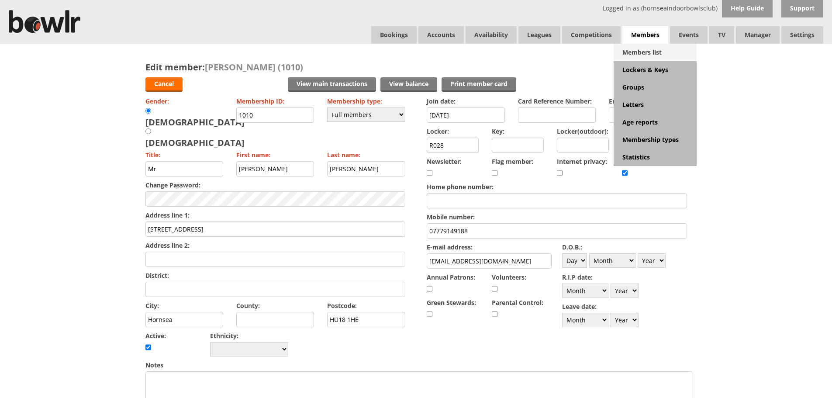
click at [644, 56] on link "Members list" at bounding box center [654, 52] width 83 height 17
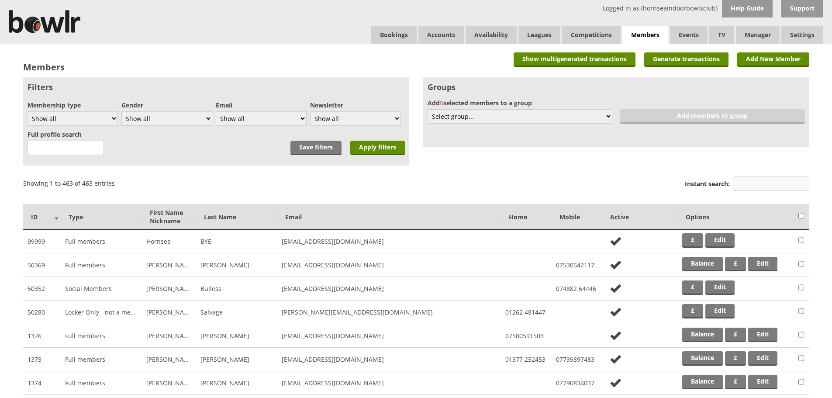
click at [751, 184] on input "Instant search:" at bounding box center [771, 183] width 76 height 14
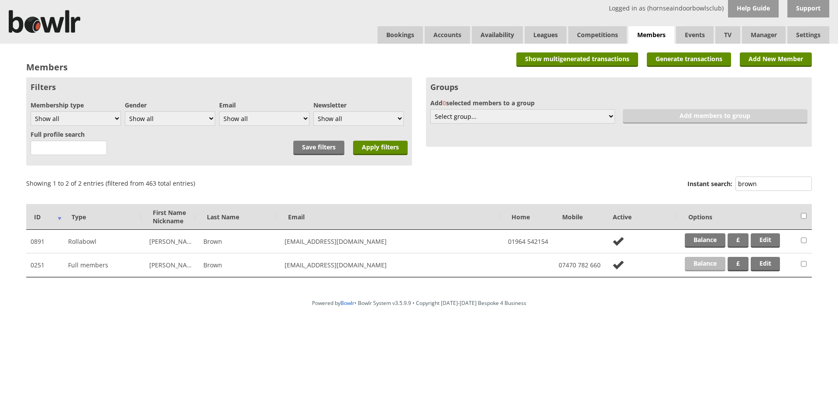
type input "brown"
click at [713, 265] on link "Balance" at bounding box center [705, 264] width 41 height 14
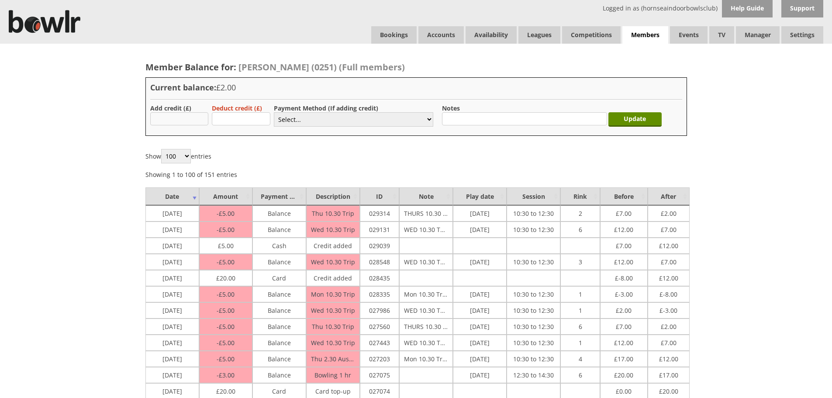
drag, startPoint x: 188, startPoint y: 119, endPoint x: 188, endPoint y: 114, distance: 4.8
click at [188, 119] on input "text" at bounding box center [179, 118] width 59 height 13
type input "10.00"
click at [329, 114] on select "Select... Cash Card Cheque Bank Transfer Other Member Card Gift Voucher Balance" at bounding box center [353, 119] width 159 height 14
select select "2"
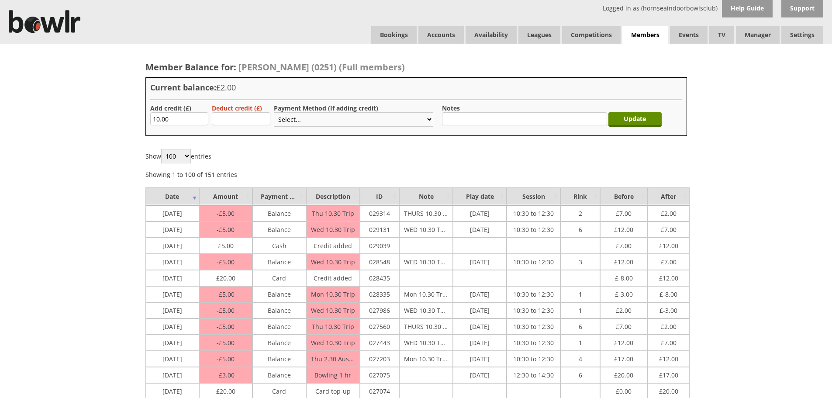
click at [274, 112] on select "Select... Cash Card Cheque Bank Transfer Other Member Card Gift Voucher Balance" at bounding box center [353, 119] width 159 height 14
click at [654, 119] on input "Update" at bounding box center [634, 119] width 53 height 14
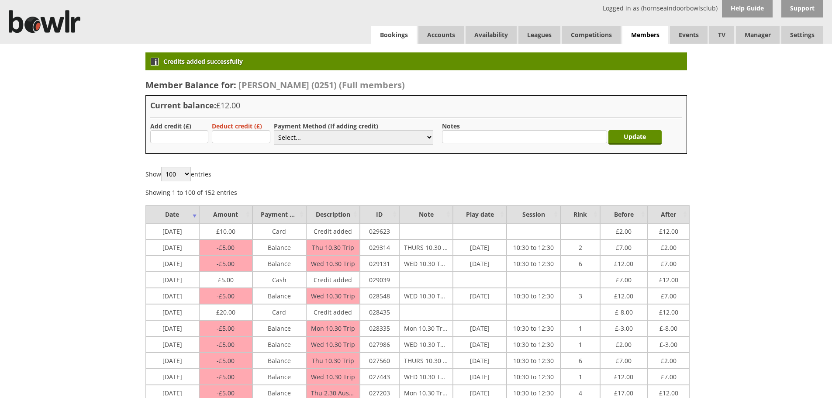
click at [396, 34] on link "Bookings" at bounding box center [393, 34] width 45 height 17
